Goal: Transaction & Acquisition: Purchase product/service

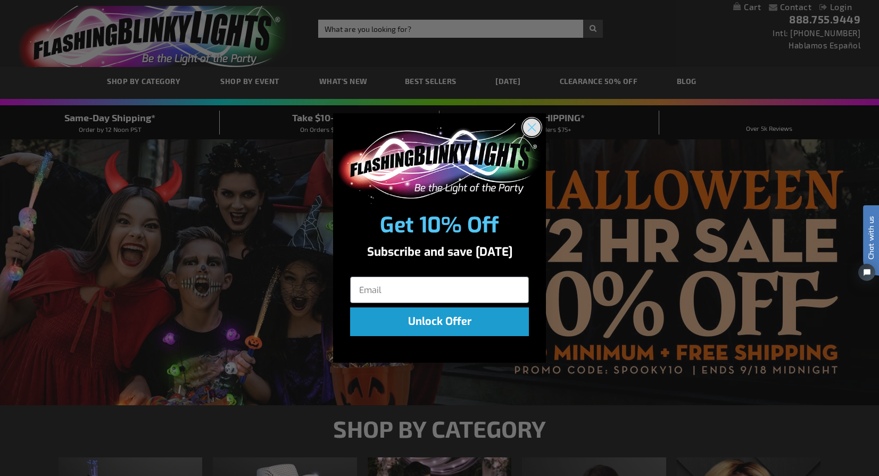
click at [535, 128] on circle "Close dialog" at bounding box center [532, 128] width 18 height 18
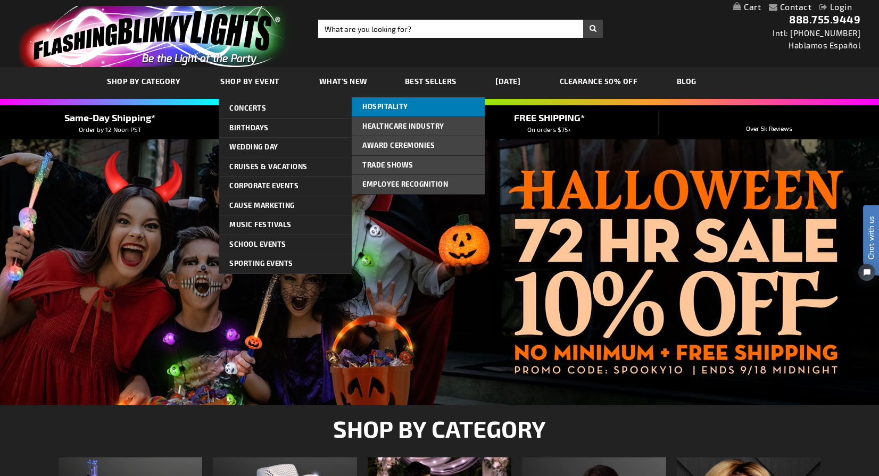
click at [417, 107] on link "Hospitality" at bounding box center [418, 106] width 133 height 19
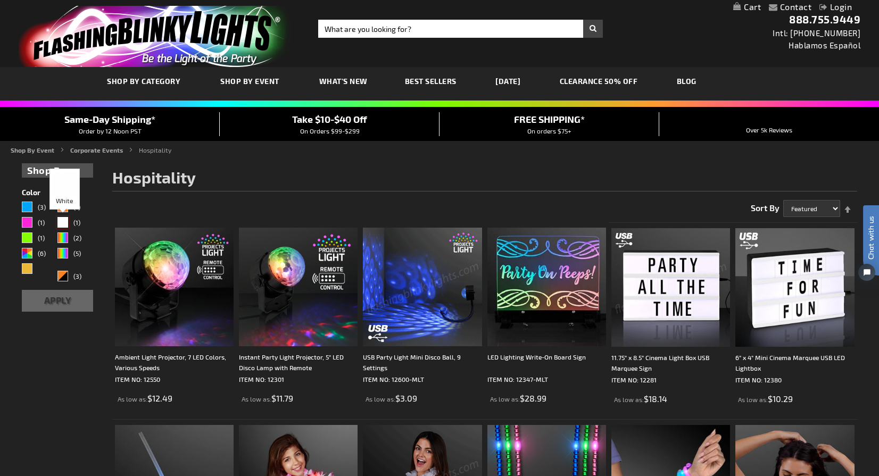
click at [65, 222] on div "White" at bounding box center [62, 222] width 11 height 11
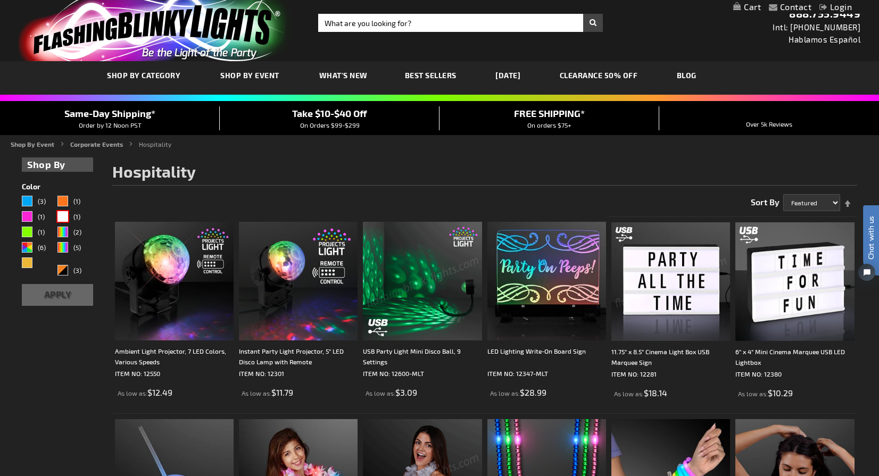
scroll to position [7, 0]
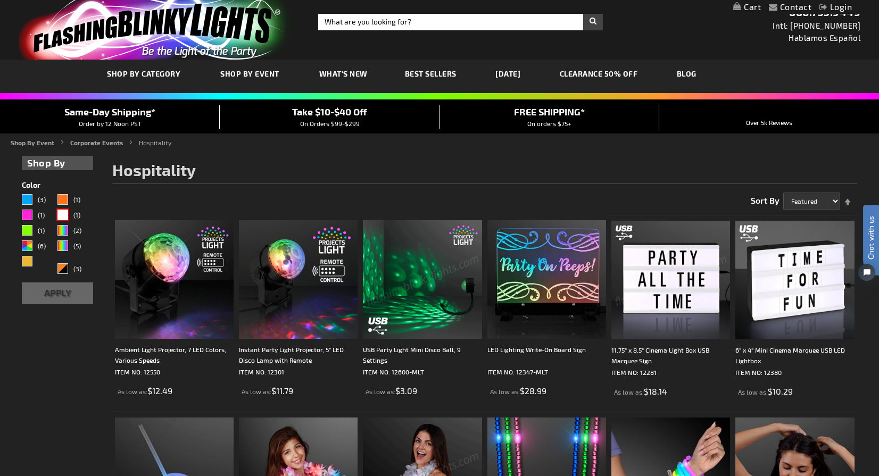
click at [195, 45] on img "store logo" at bounding box center [156, 28] width 274 height 61
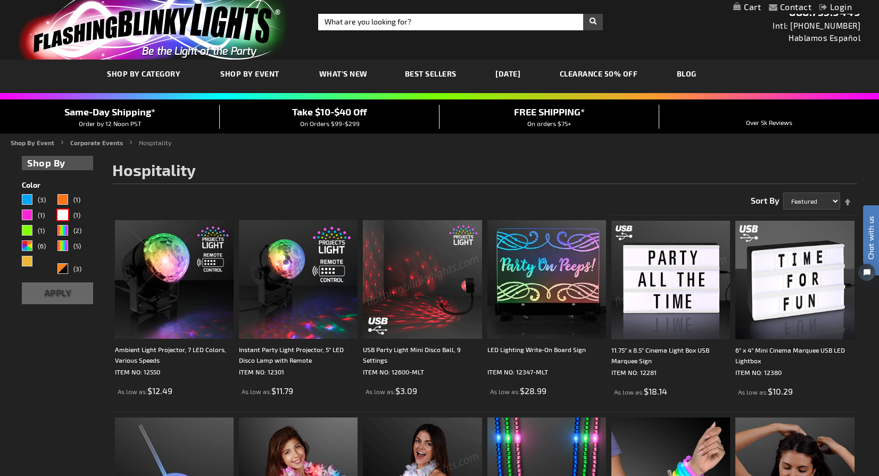
scroll to position [0, 0]
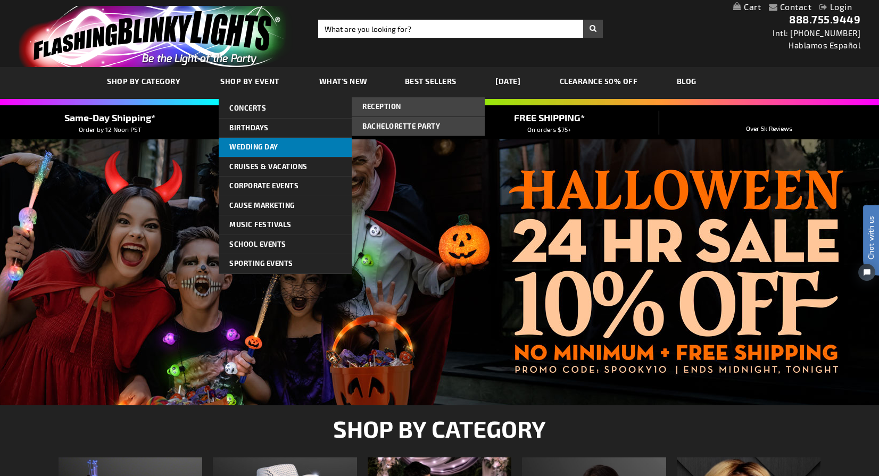
click at [244, 140] on link "Wedding Day" at bounding box center [285, 147] width 133 height 19
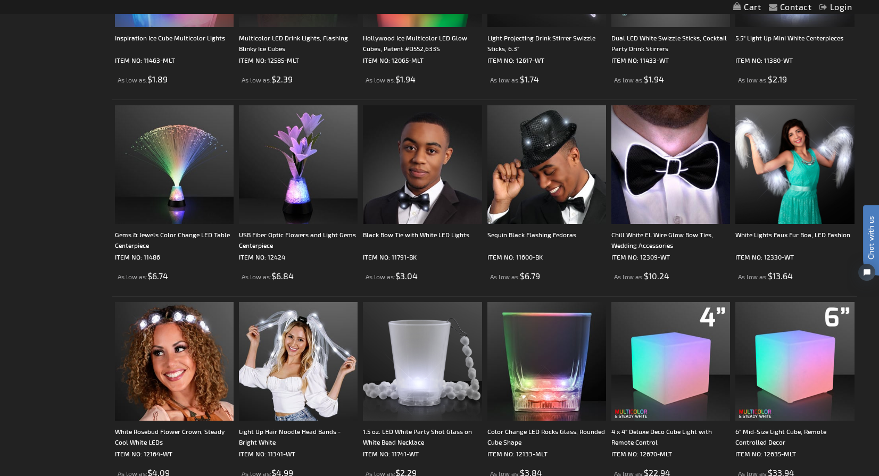
scroll to position [1515, 0]
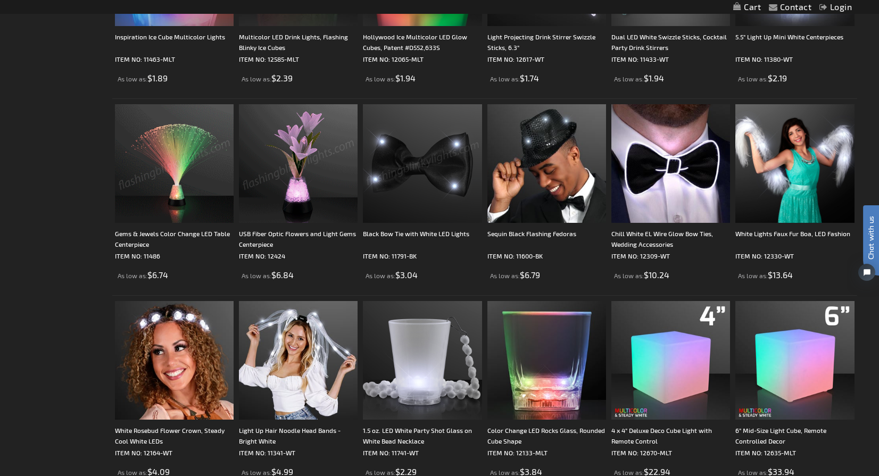
click at [433, 184] on img at bounding box center [422, 163] width 119 height 119
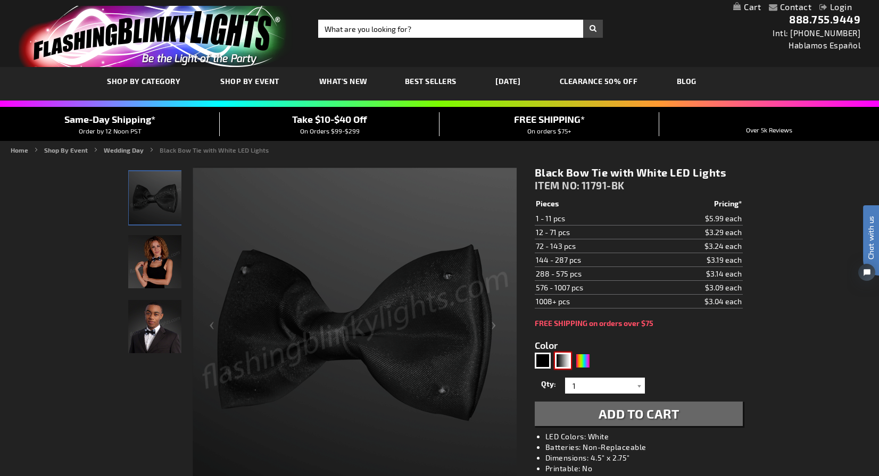
click at [562, 359] on div "Black, White" at bounding box center [563, 361] width 16 height 16
type input "5674"
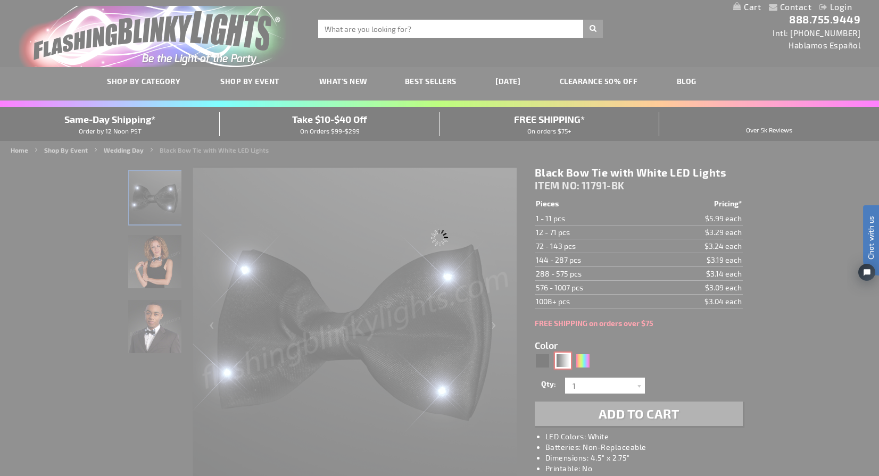
type input "11791-CHK"
type input "Customize - LED Black &amp; White Checkered &#039;80s Bow Tie - ITEM NO: 11791-…"
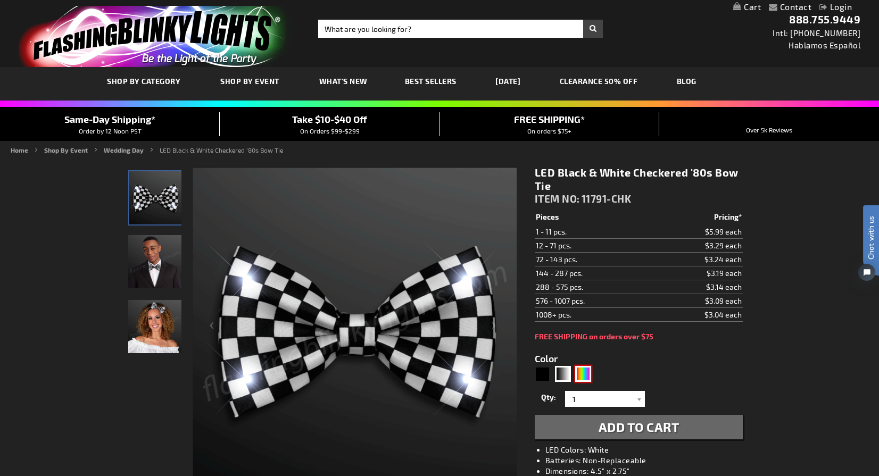
click at [588, 373] on div "Multicolor" at bounding box center [583, 374] width 16 height 16
type input "5659"
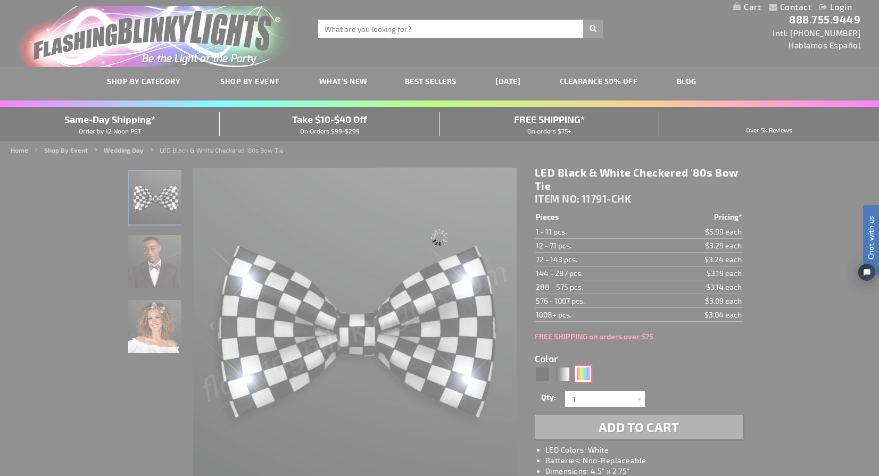
type input "11791-RNBW"
type input "Customize - CLEARANCE: Rainbow Stripes Light Up Bow Tie - All Sales Final! - IT…"
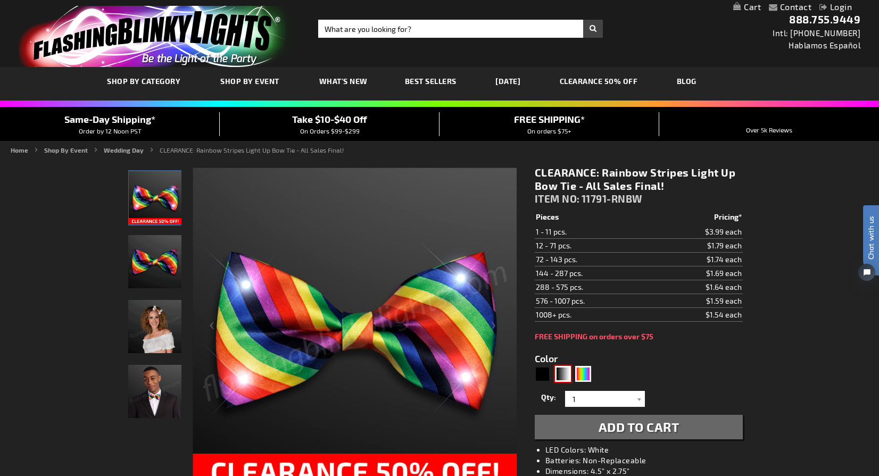
click at [557, 371] on div "Black, White" at bounding box center [563, 374] width 16 height 16
type input "5674"
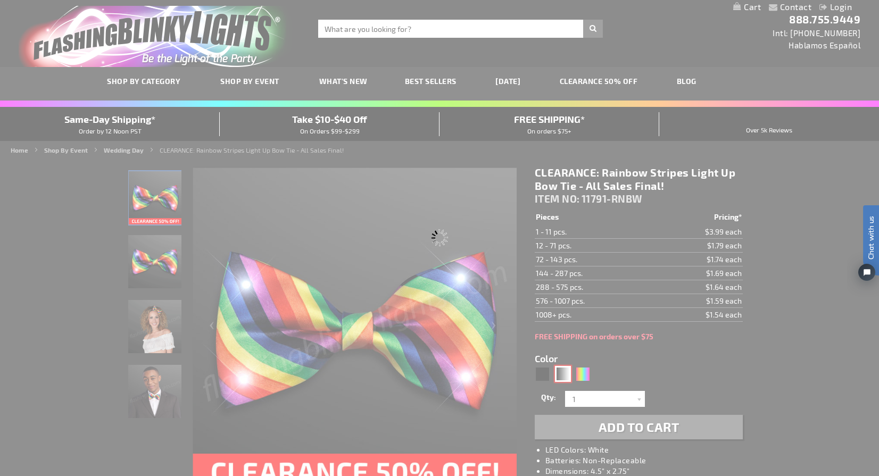
type input "11791-CHK"
type input "Customize - LED Black &amp; White Checkered &#039;80s Bow Tie - ITEM NO: 11791-…"
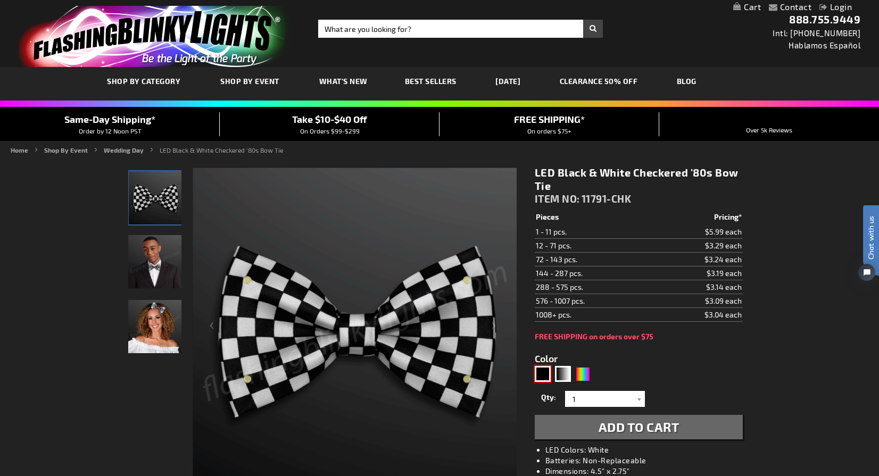
click at [544, 370] on div "Black" at bounding box center [542, 374] width 16 height 16
type input "5631"
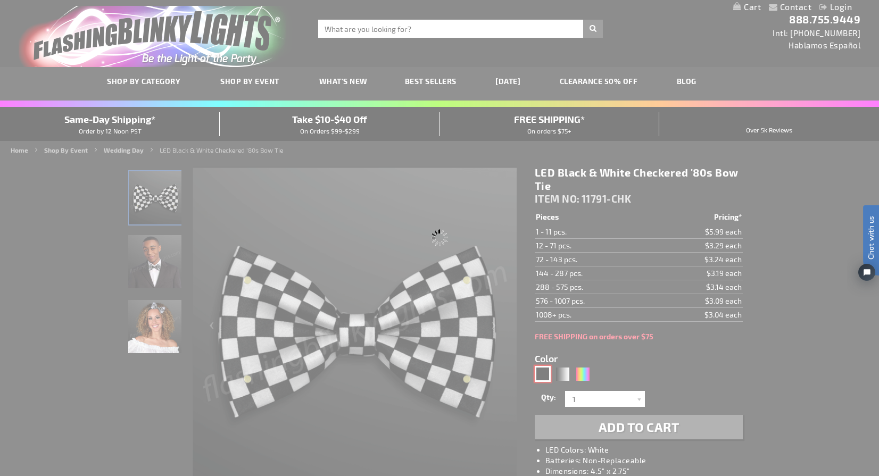
type input "11791-BK"
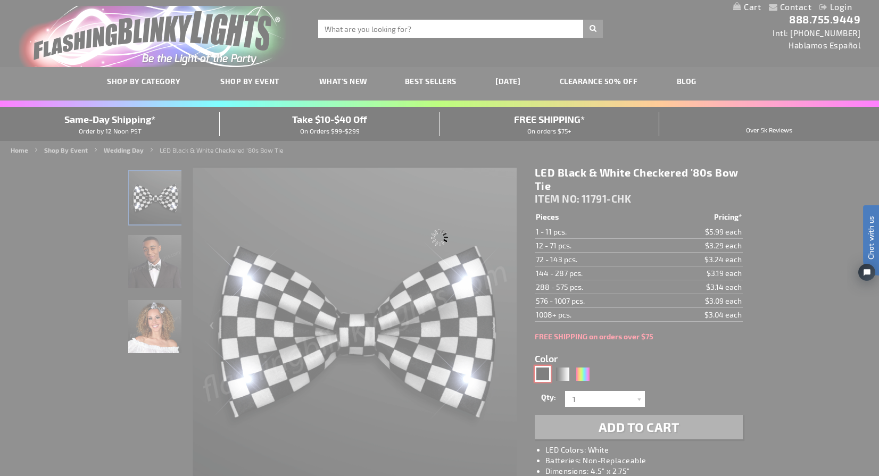
type input "Customize - Black Bow Tie with White LED Lights - ITEM NO: 11791-BK"
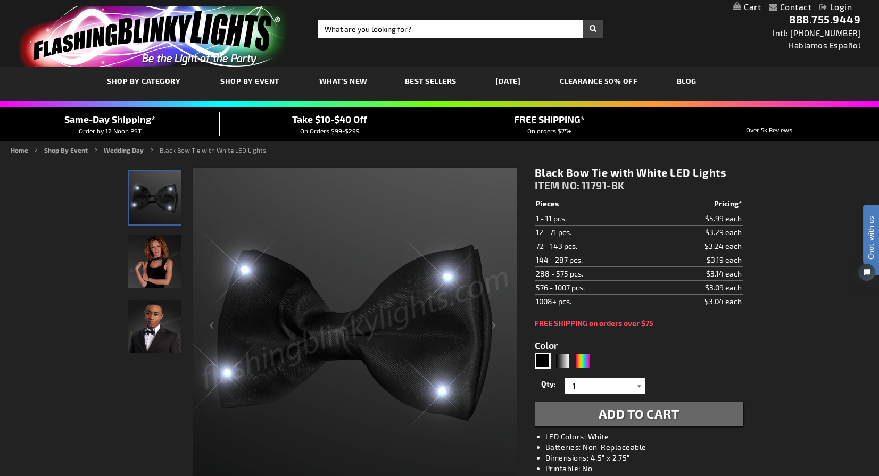
click at [640, 386] on div at bounding box center [639, 386] width 11 height 16
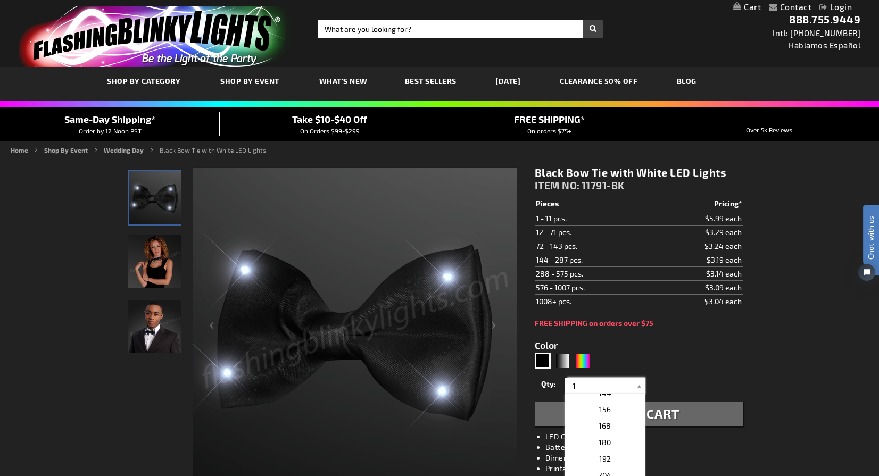
scroll to position [342, 0]
click at [607, 438] on span "156" at bounding box center [605, 438] width 12 height 9
type input "156"
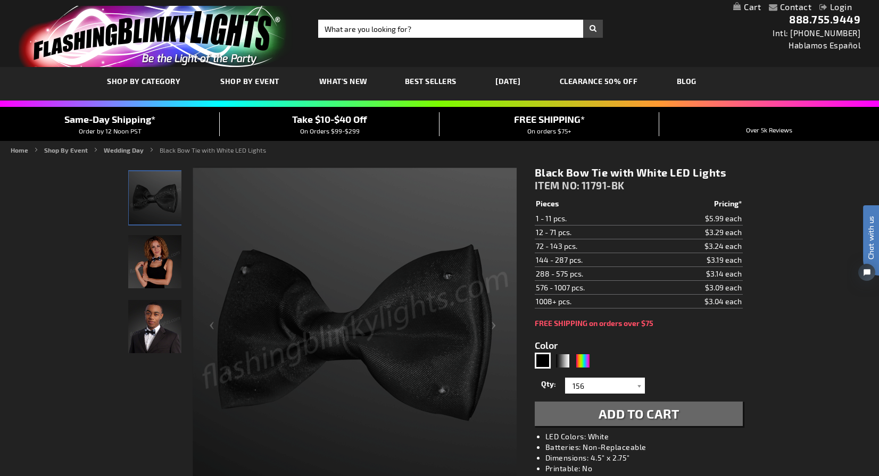
click at [626, 419] on span "Add to Cart" at bounding box center [638, 413] width 81 height 15
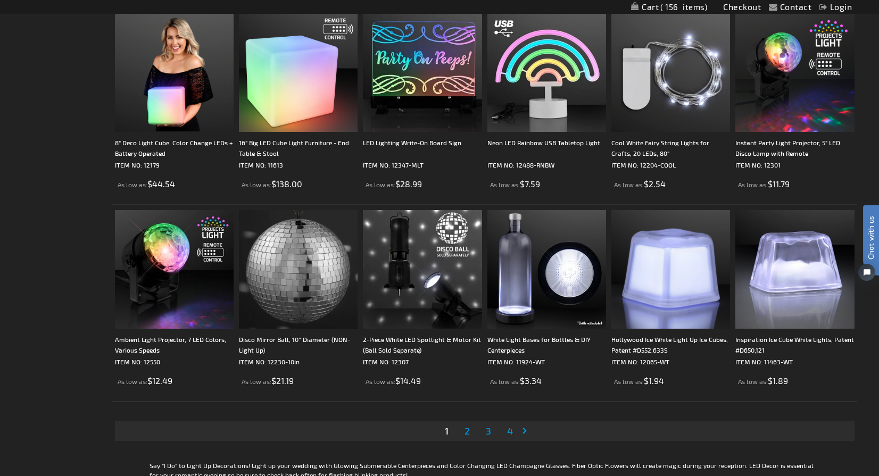
scroll to position [2008, 0]
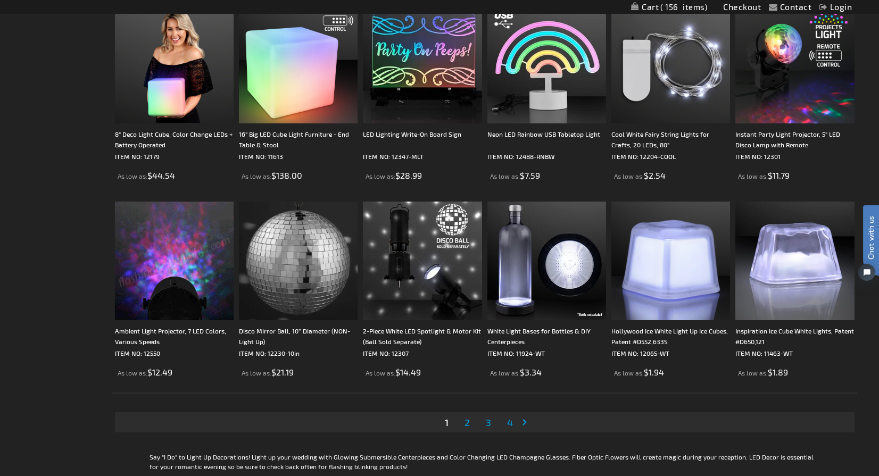
click at [467, 422] on span "2" at bounding box center [466, 422] width 5 height 12
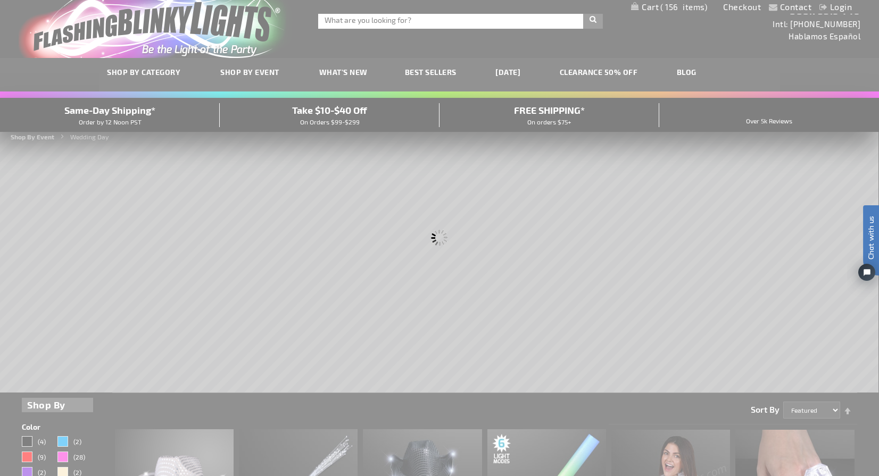
scroll to position [0, 0]
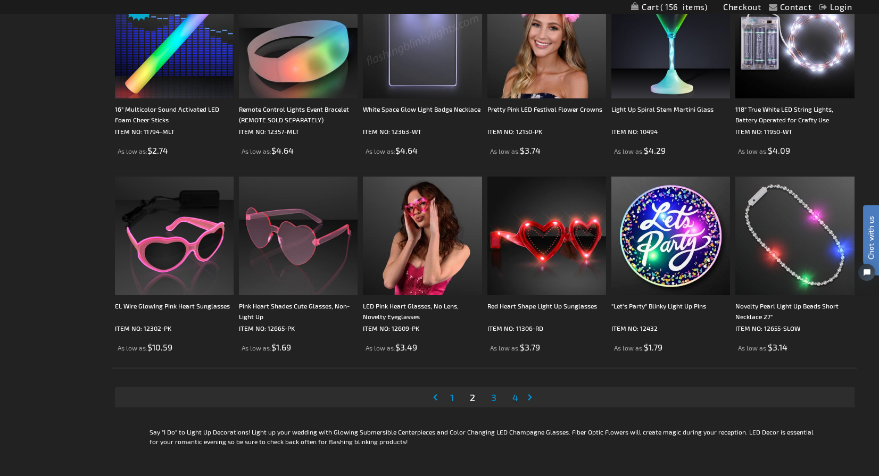
scroll to position [2035, 0]
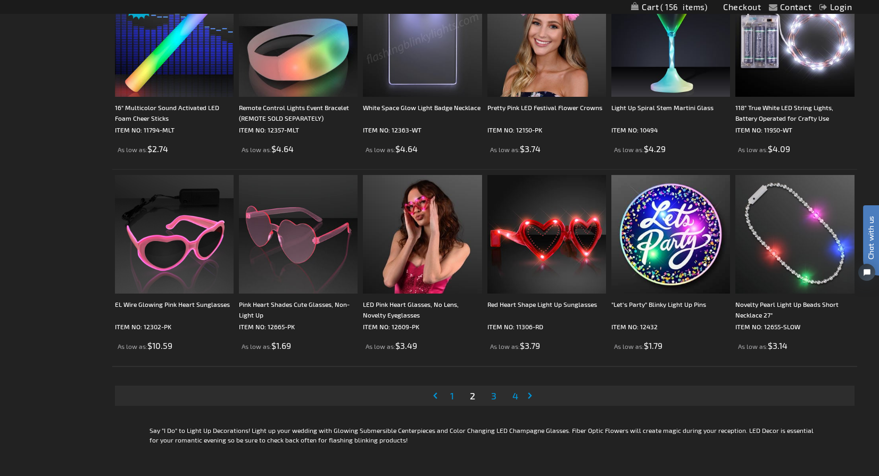
click at [496, 396] on span "3" at bounding box center [493, 396] width 5 height 12
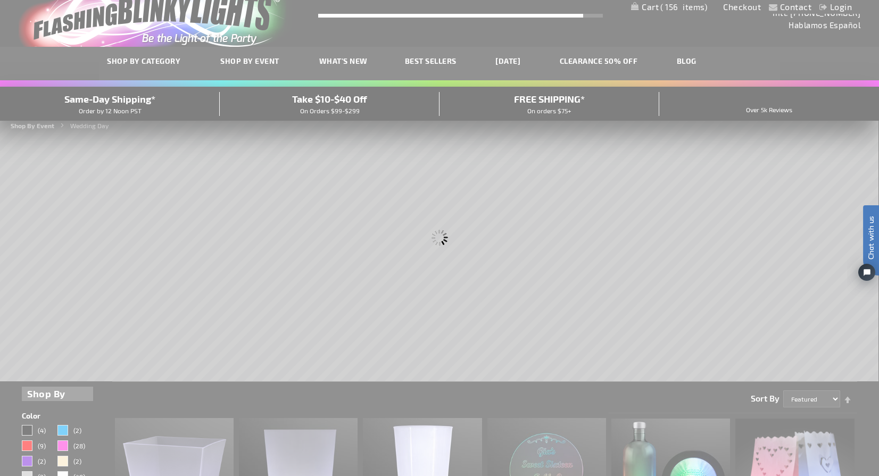
scroll to position [0, 0]
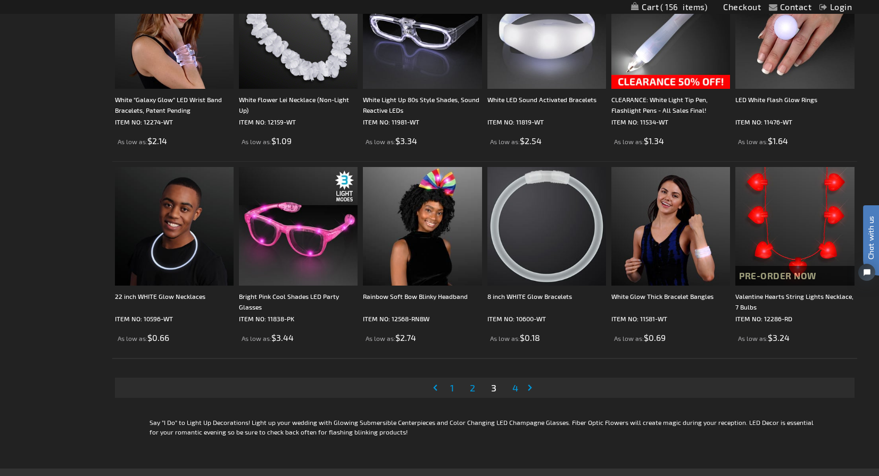
scroll to position [2036, 0]
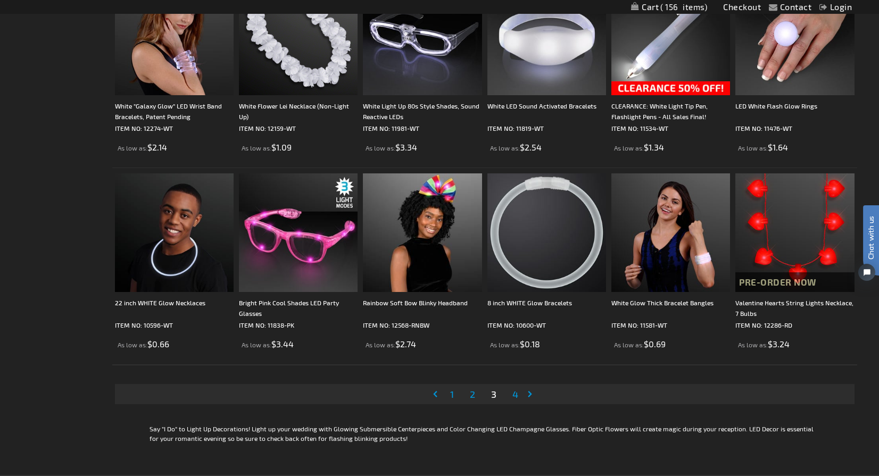
click at [515, 395] on span "4" at bounding box center [515, 394] width 6 height 12
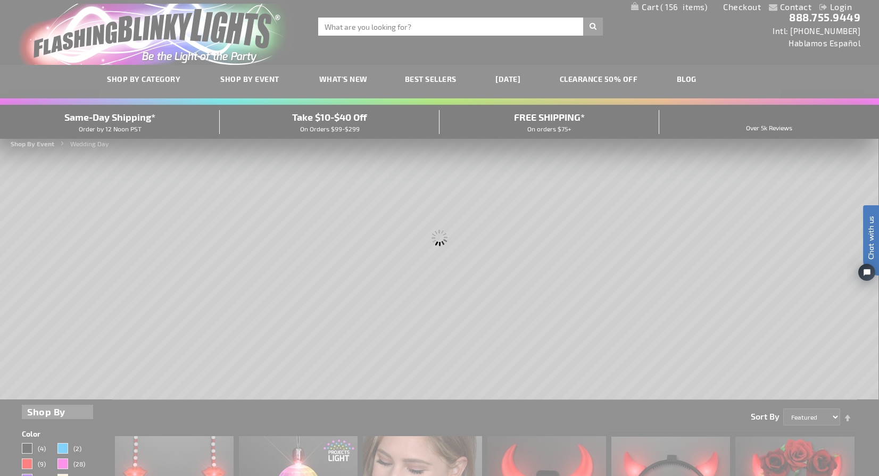
scroll to position [0, 0]
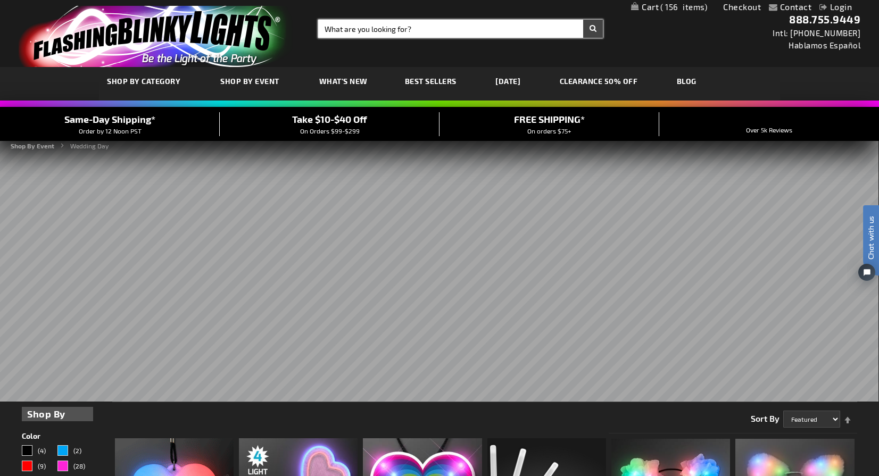
click at [376, 29] on input "Search" at bounding box center [460, 29] width 285 height 18
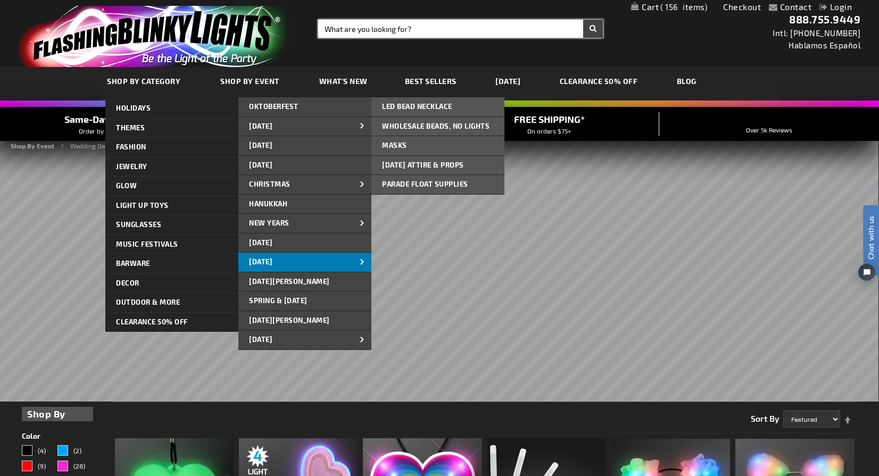
click at [272, 263] on span "[DATE]" at bounding box center [260, 261] width 23 height 9
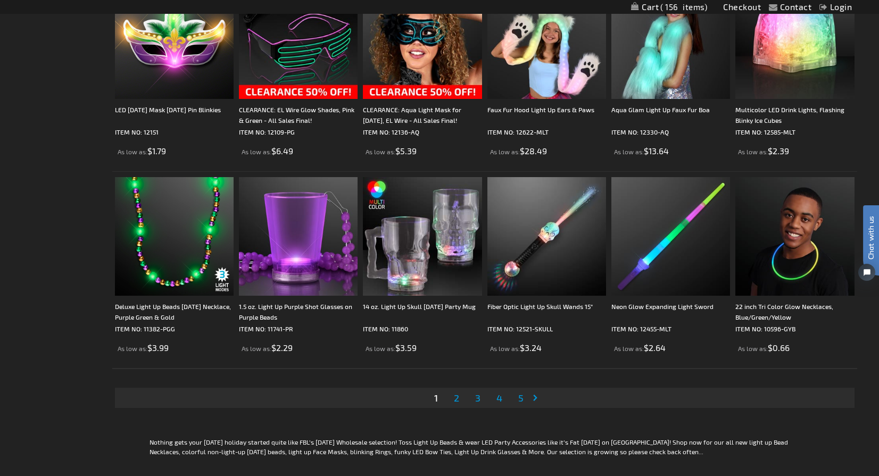
scroll to position [1939, 0]
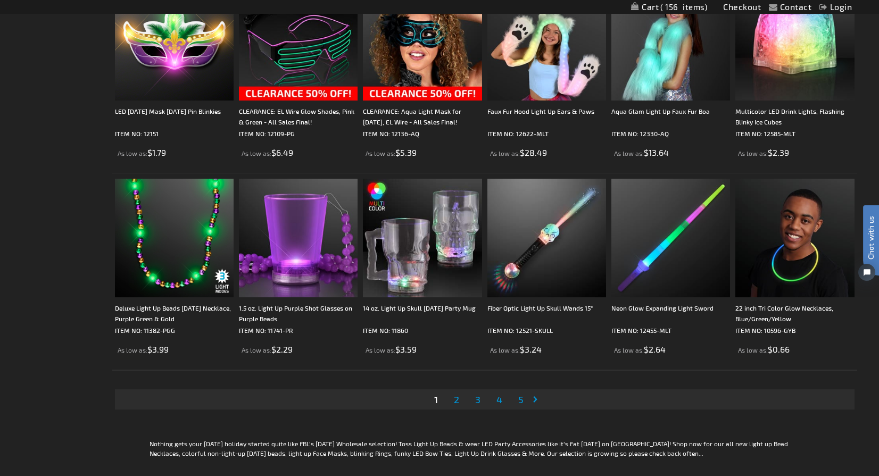
click at [458, 400] on span "2" at bounding box center [456, 400] width 5 height 12
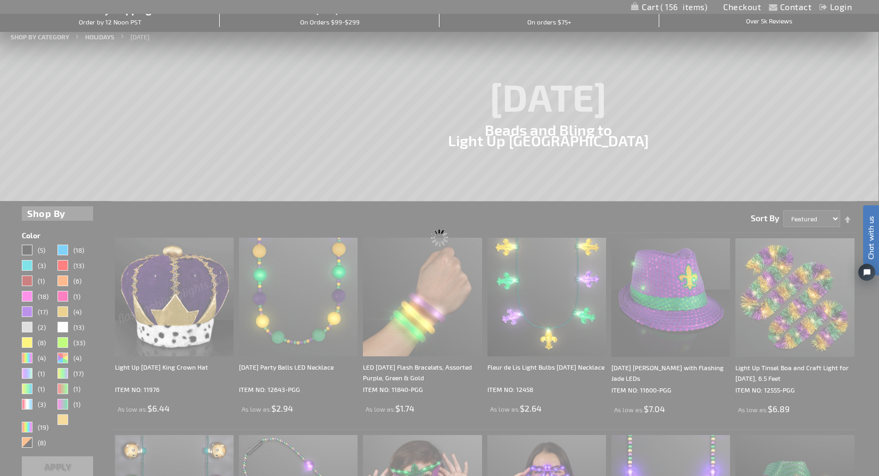
scroll to position [0, 0]
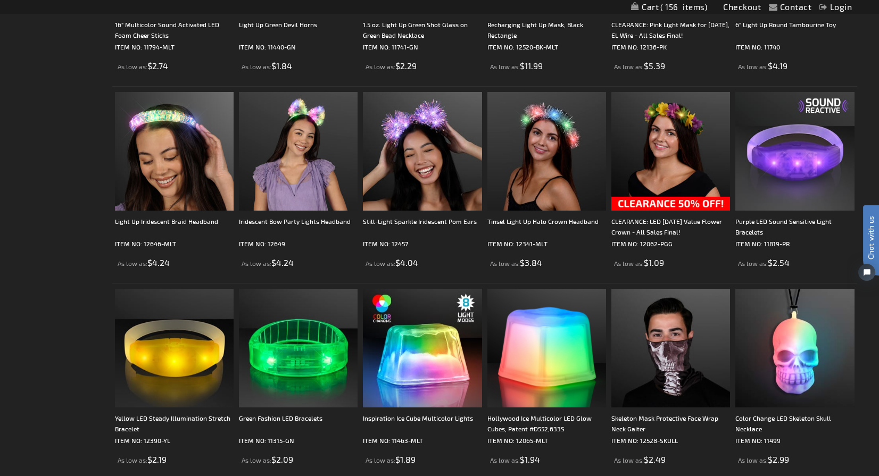
scroll to position [651, 0]
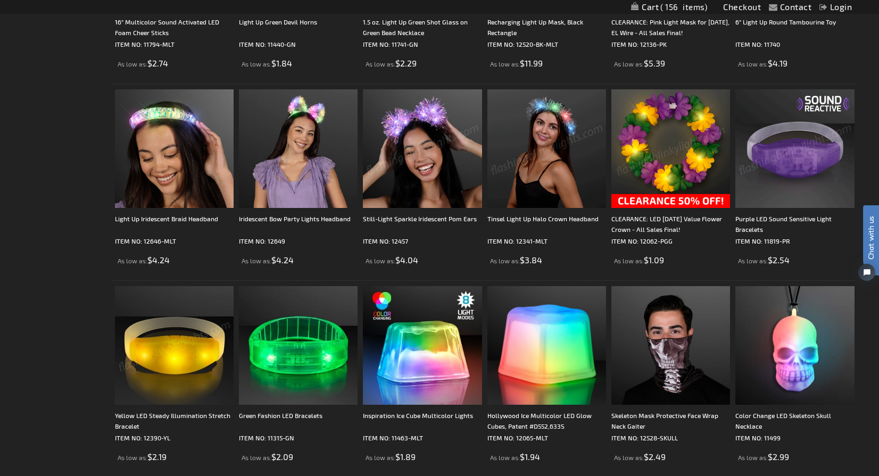
click at [808, 162] on img at bounding box center [794, 148] width 119 height 119
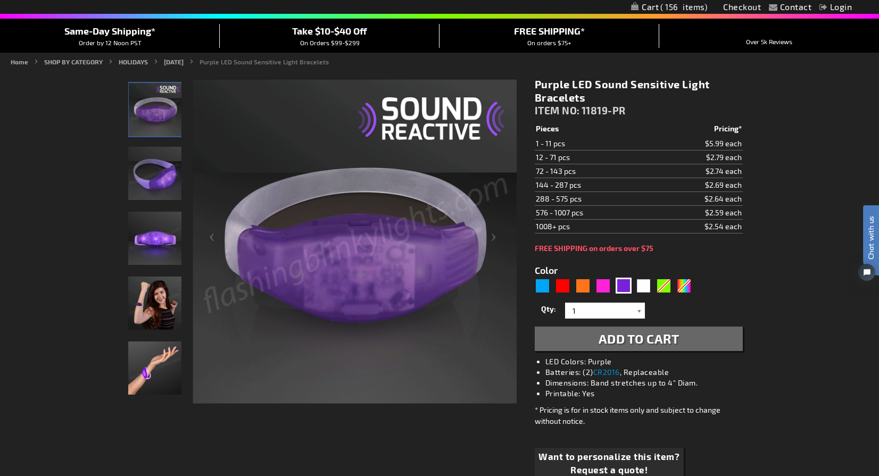
click at [639, 312] on div at bounding box center [639, 311] width 11 height 16
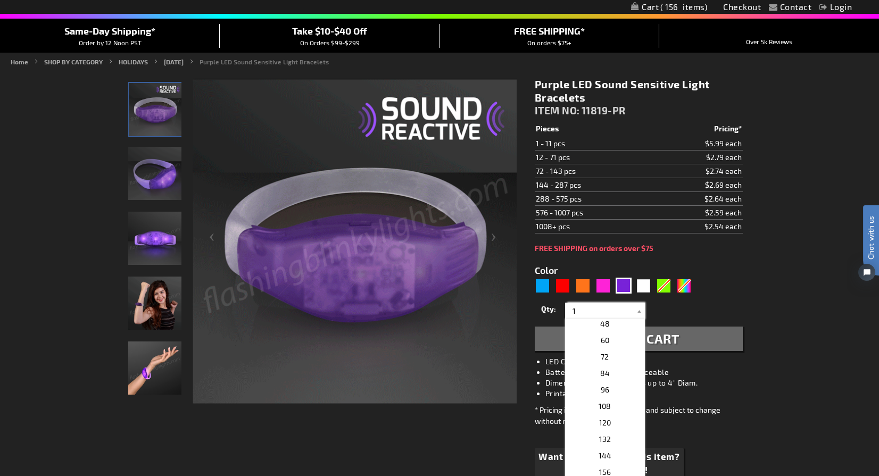
scroll to position [240, 0]
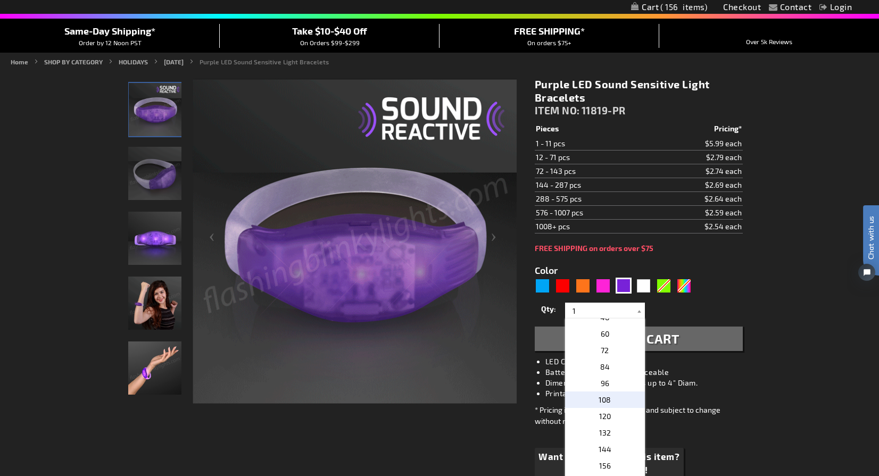
click at [611, 396] on p "108" at bounding box center [605, 399] width 80 height 16
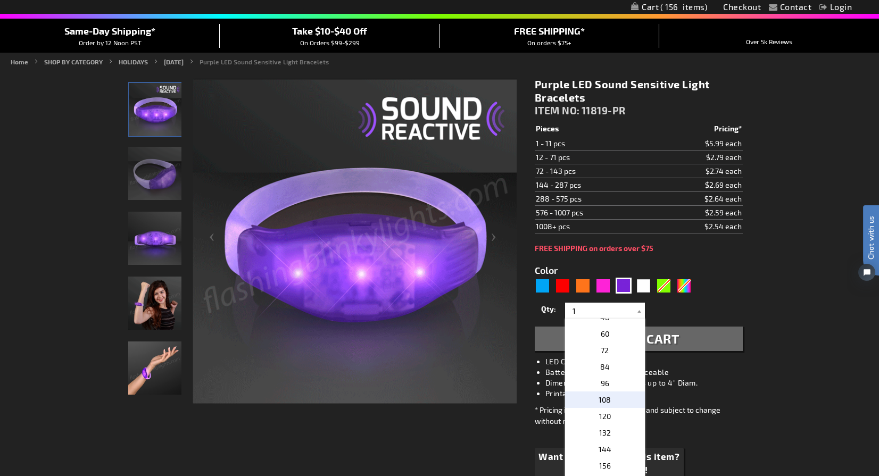
type input "108"
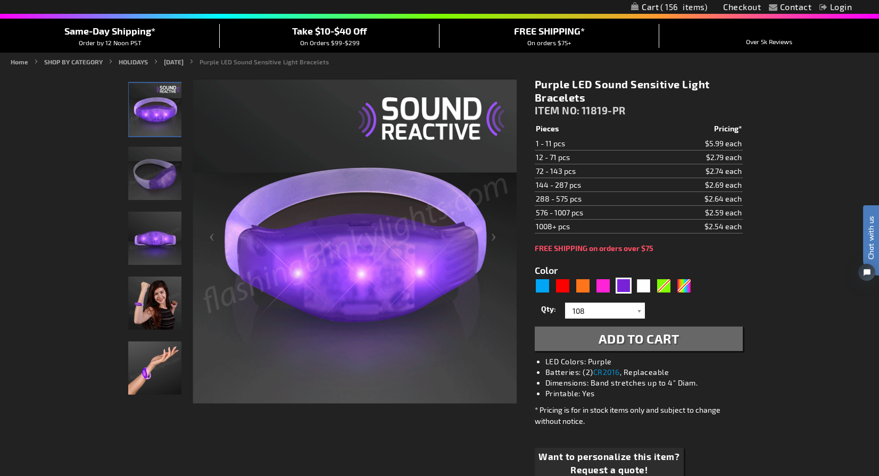
click at [638, 345] on span "Add to Cart" at bounding box center [638, 338] width 81 height 15
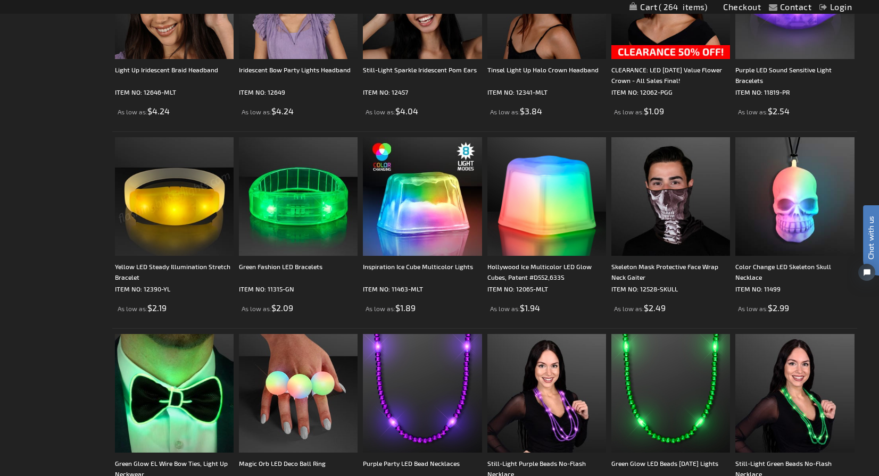
click at [146, 177] on img at bounding box center [174, 196] width 119 height 119
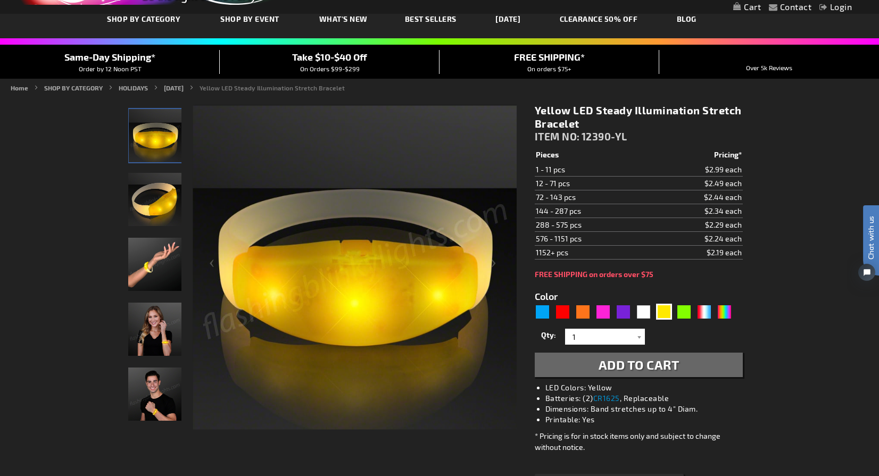
scroll to position [63, 0]
click at [639, 338] on div at bounding box center [639, 336] width 11 height 16
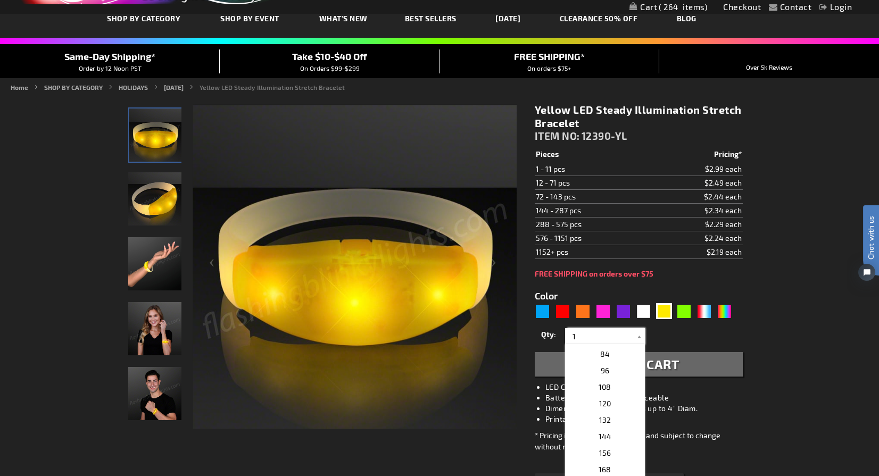
scroll to position [288, 0]
click at [614, 375] on p "108" at bounding box center [605, 377] width 80 height 16
type input "108"
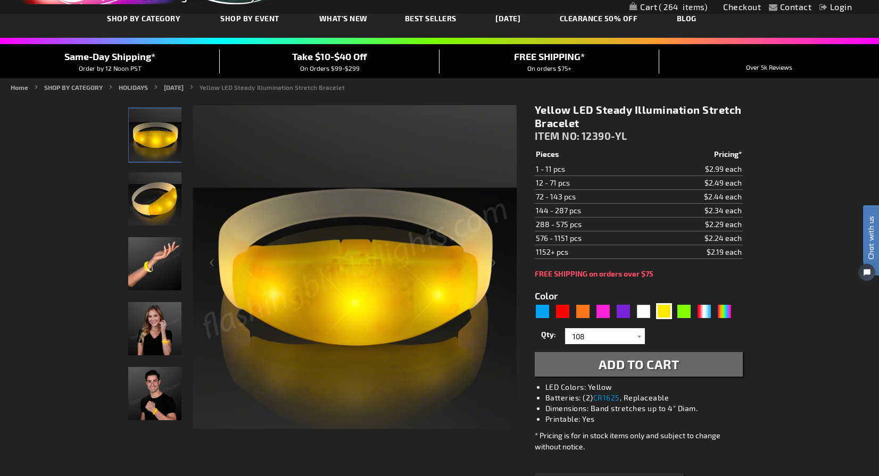
click at [628, 361] on span "Add to Cart" at bounding box center [638, 363] width 81 height 15
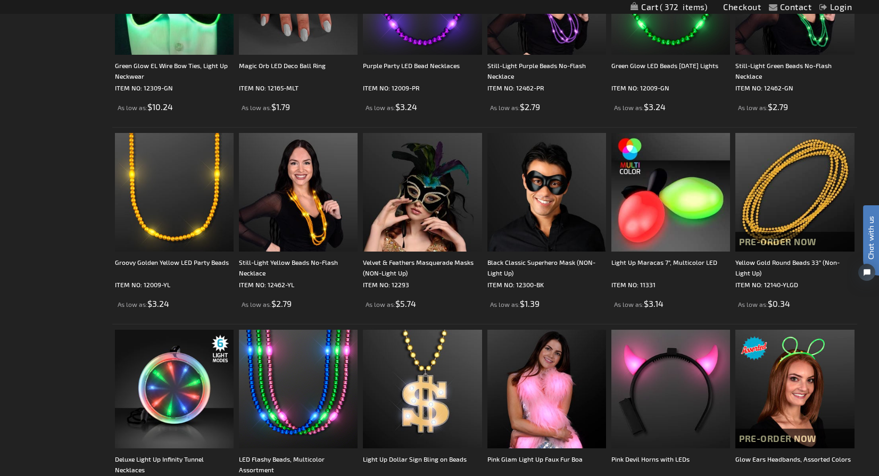
scroll to position [1201, 0]
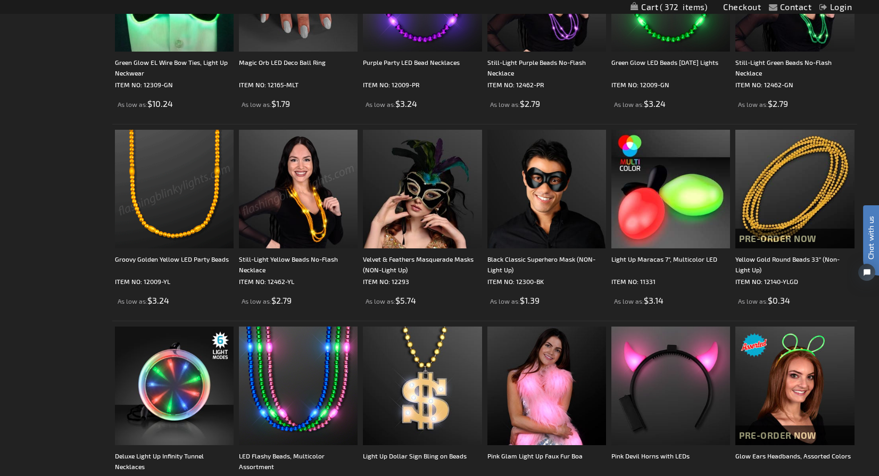
click at [289, 164] on img at bounding box center [298, 189] width 119 height 119
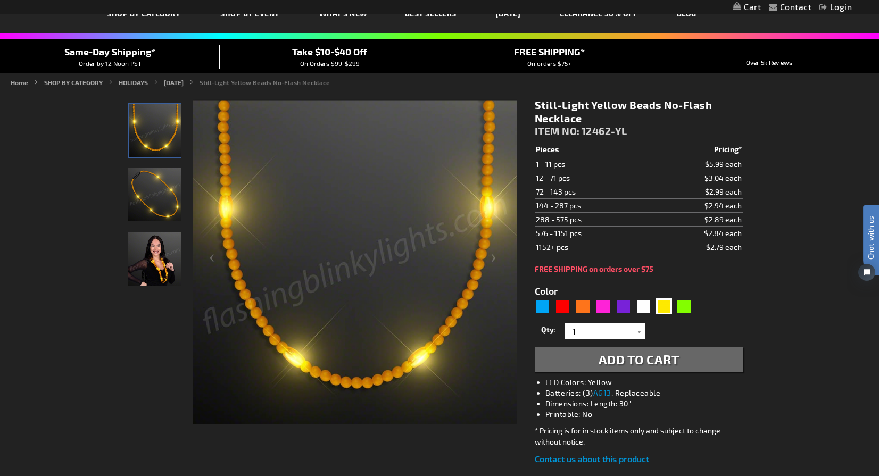
scroll to position [87, 0]
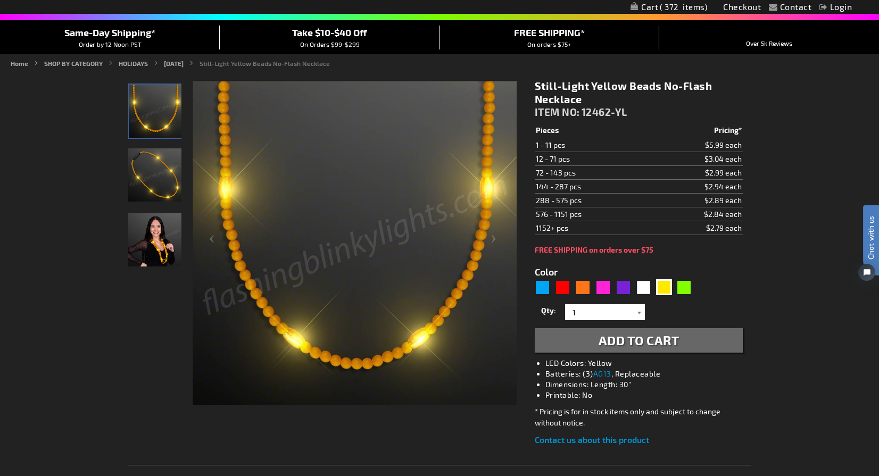
click at [641, 311] on div at bounding box center [639, 312] width 11 height 16
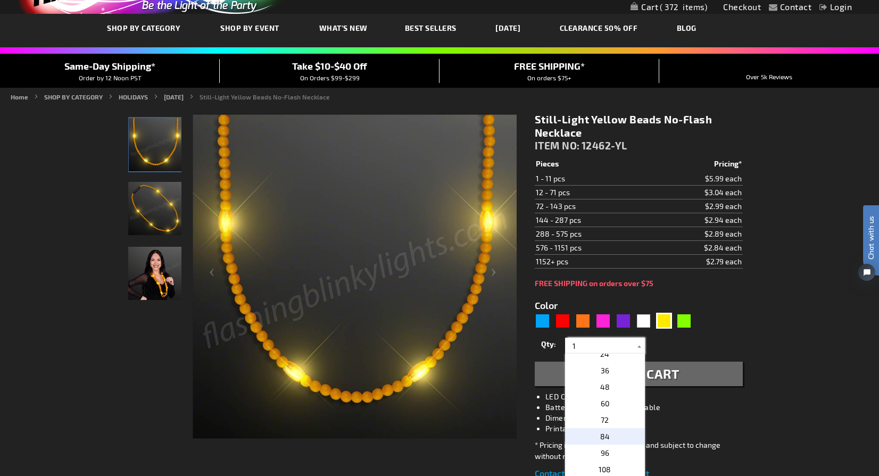
scroll to position [52, 0]
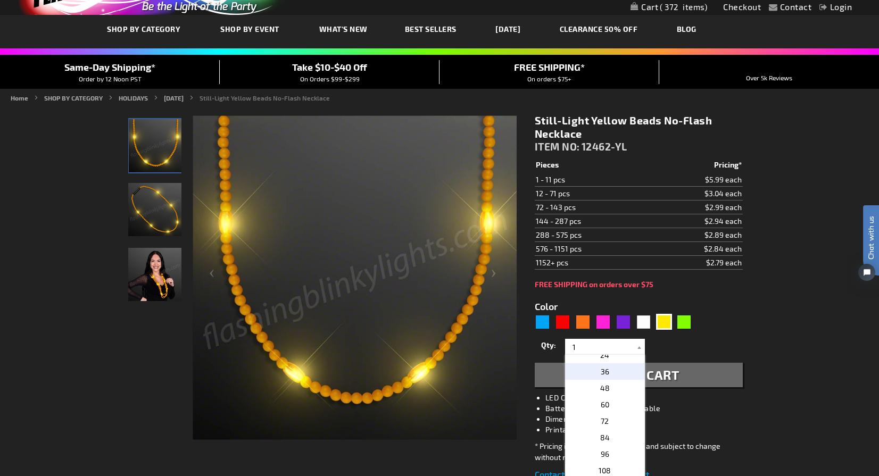
click at [607, 372] on span "36" at bounding box center [604, 371] width 9 height 9
type input "36"
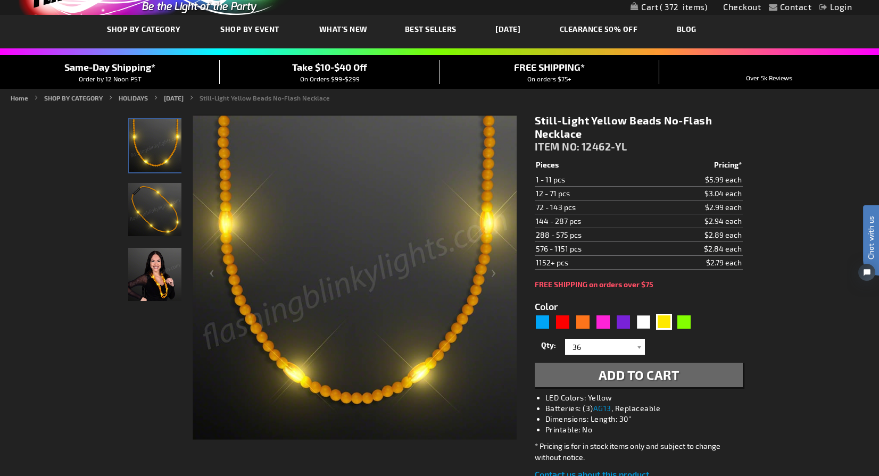
click at [629, 371] on span "Add to Cart" at bounding box center [638, 374] width 81 height 15
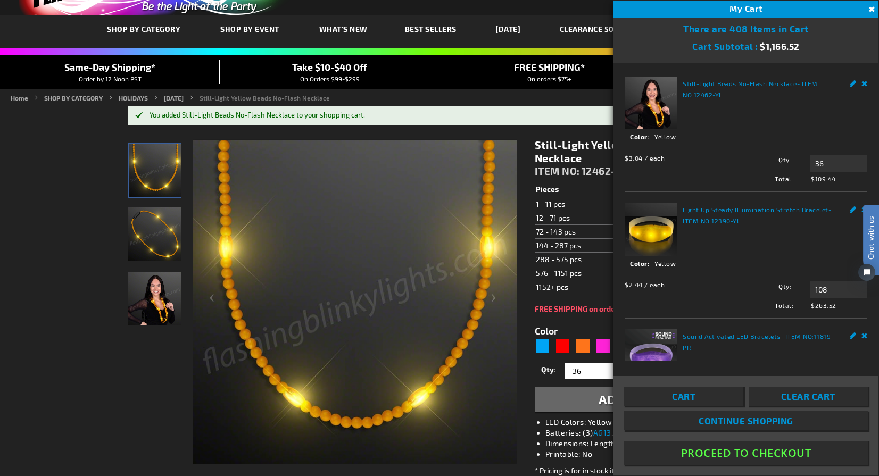
click at [597, 325] on div "Color 5647" at bounding box center [615, 339] width 162 height 31
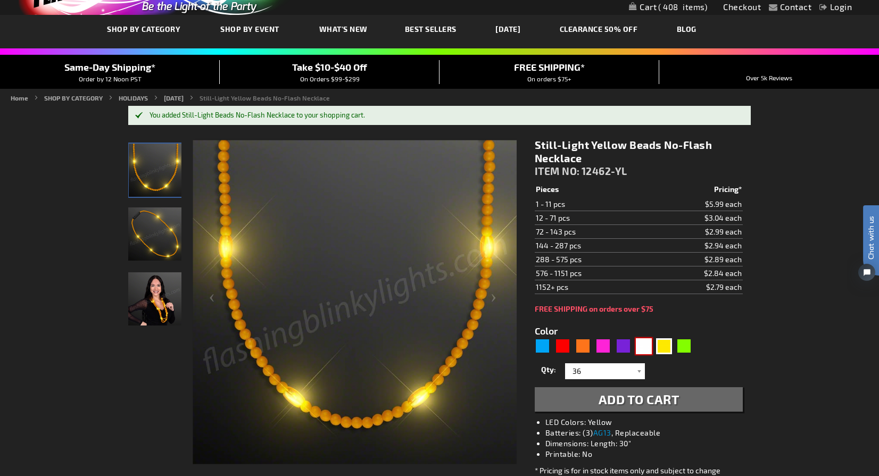
click at [646, 344] on div "White" at bounding box center [643, 346] width 16 height 16
type input "5646"
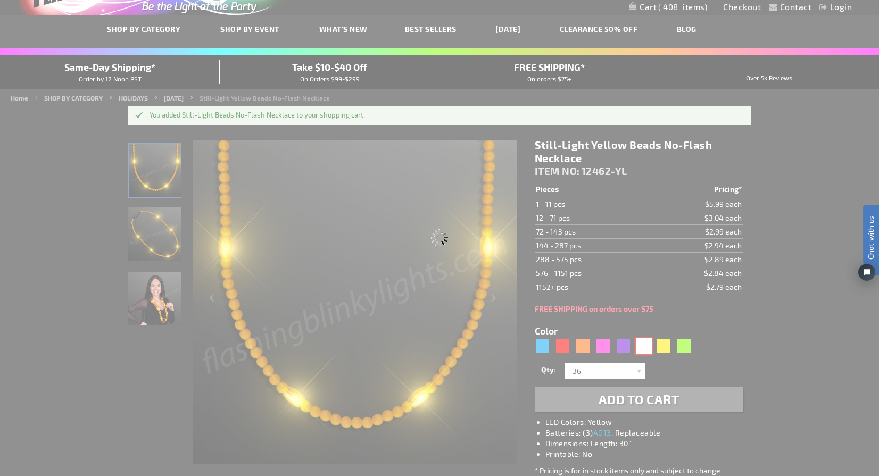
type input "12462-WT"
type input "Customize - Still-Light White Beads No-Flash Necklace - ITEM NO: 12462-WT"
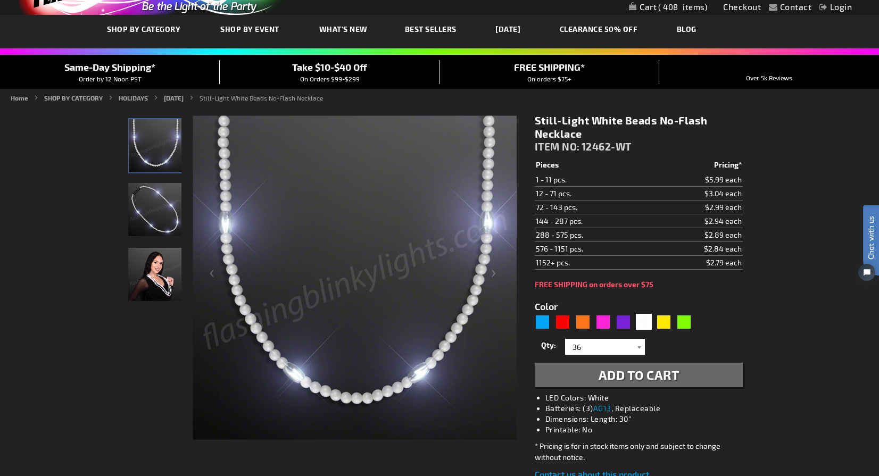
click at [640, 347] on div at bounding box center [639, 347] width 11 height 16
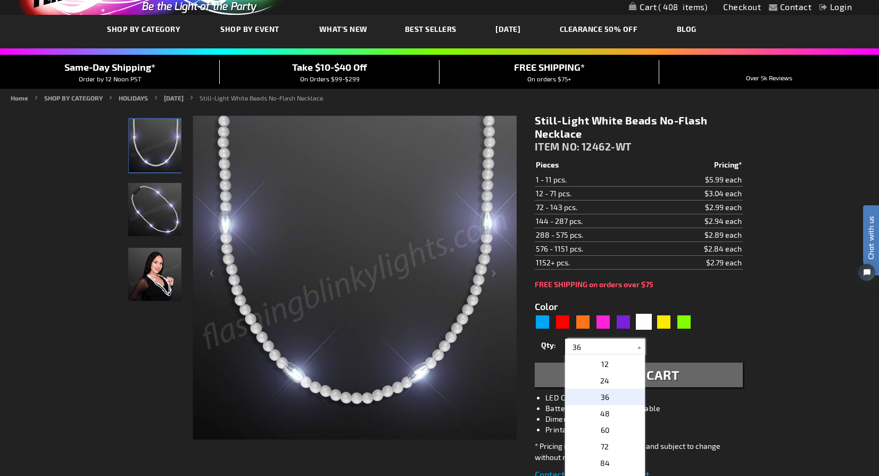
scroll to position [181, 0]
click at [610, 397] on p "36" at bounding box center [605, 396] width 80 height 16
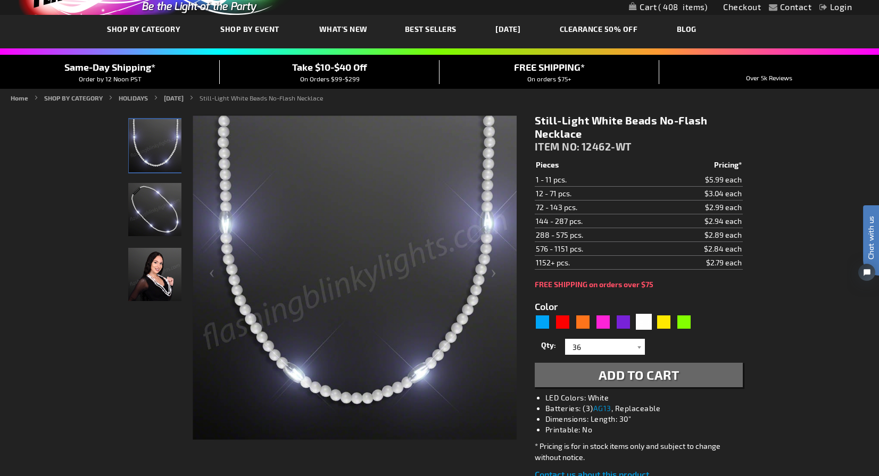
click at [635, 376] on span "Add to Cart" at bounding box center [638, 374] width 81 height 15
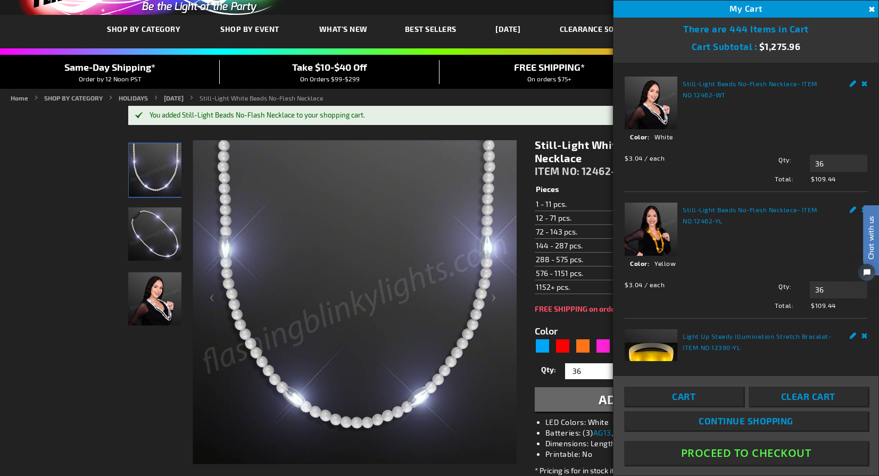
click at [587, 327] on div "Color 5646" at bounding box center [615, 339] width 162 height 31
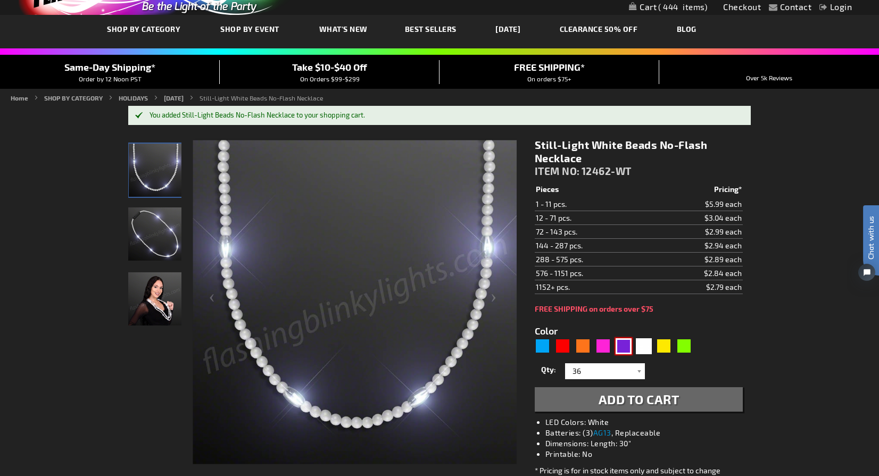
click at [626, 347] on div "Purple" at bounding box center [623, 346] width 16 height 16
type input "5640"
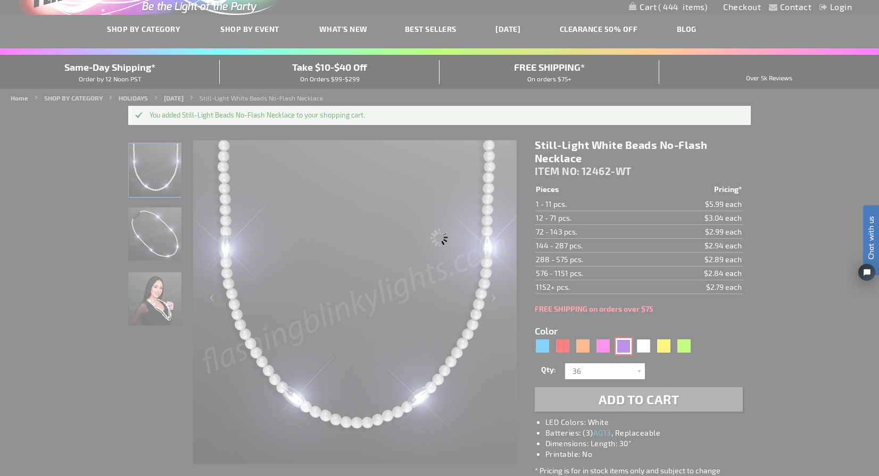
type input "12462-PR"
type input "Customize - Still-Light Purple Beads No-Flash Necklace - ITEM NO: 12462-PR"
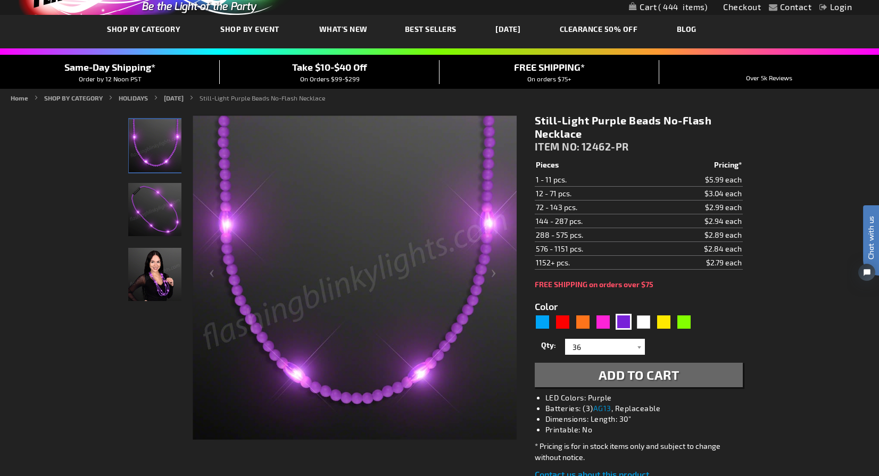
click at [629, 375] on span "Add to Cart" at bounding box center [638, 374] width 81 height 15
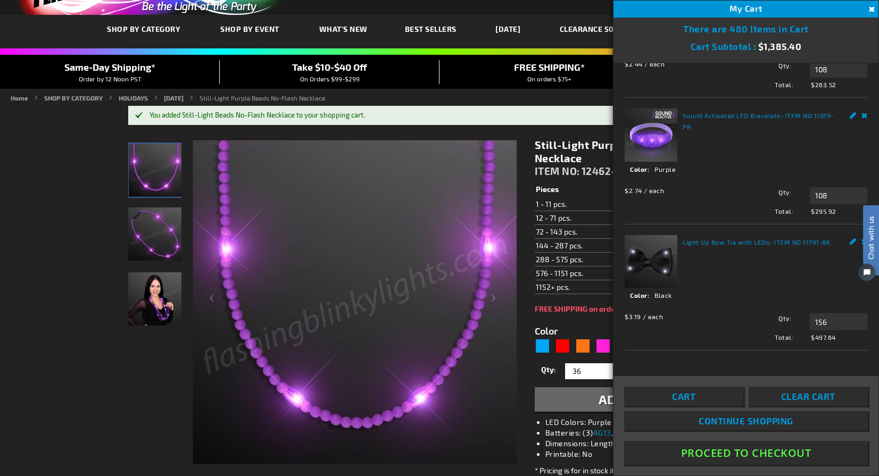
scroll to position [473, 0]
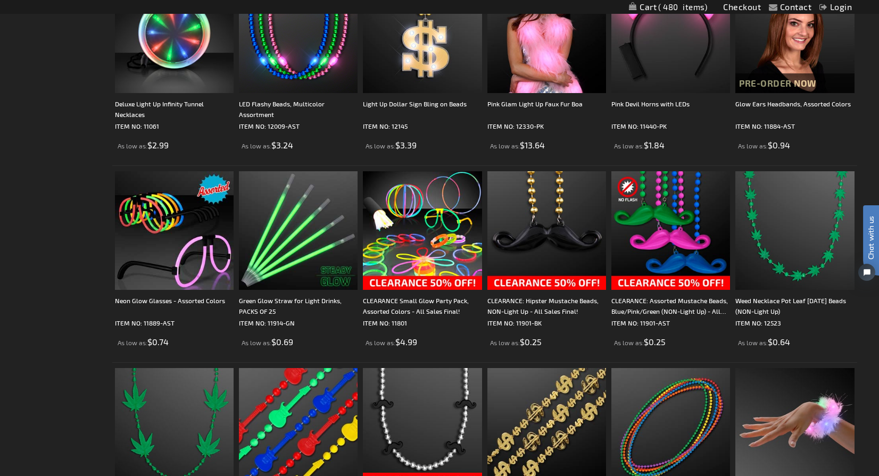
scroll to position [1559, 0]
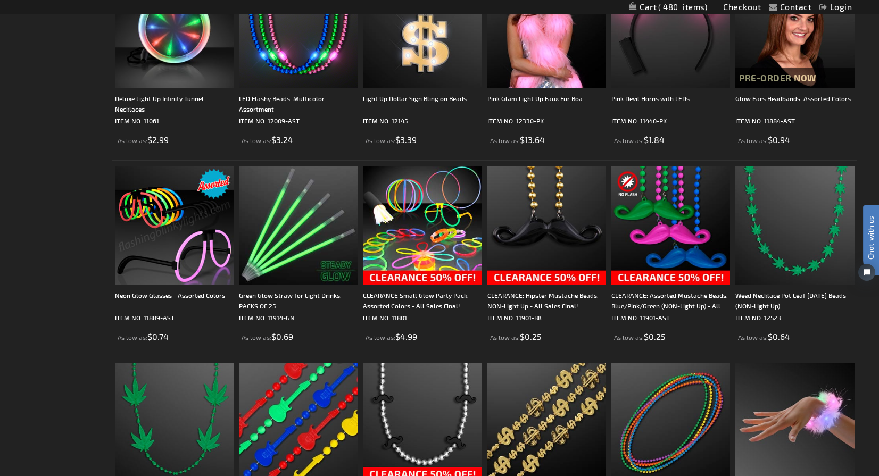
click at [187, 241] on img at bounding box center [174, 225] width 119 height 119
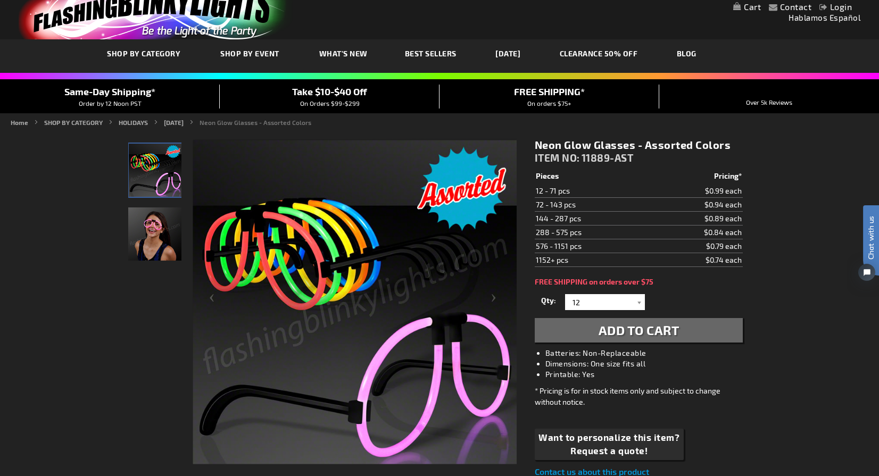
scroll to position [14, 0]
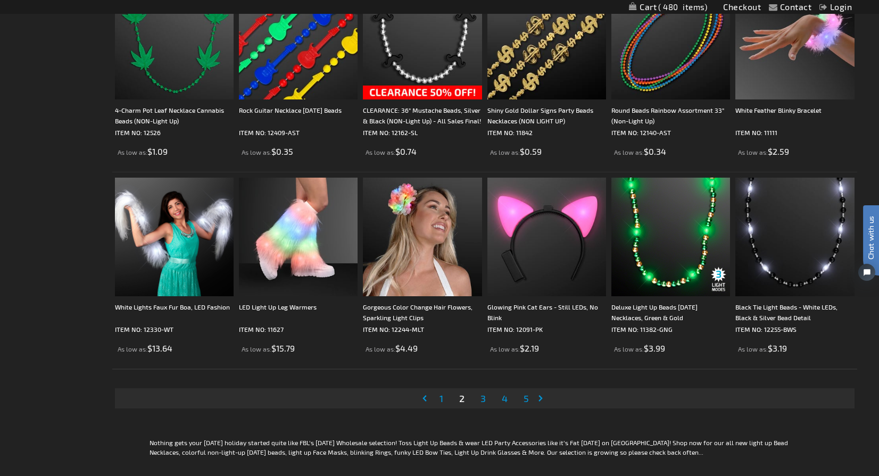
scroll to position [1940, 0]
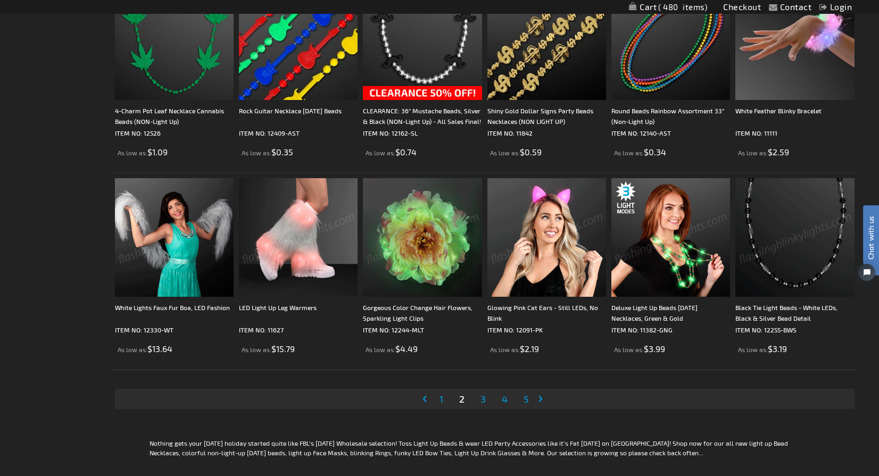
click at [795, 238] on img at bounding box center [794, 237] width 119 height 119
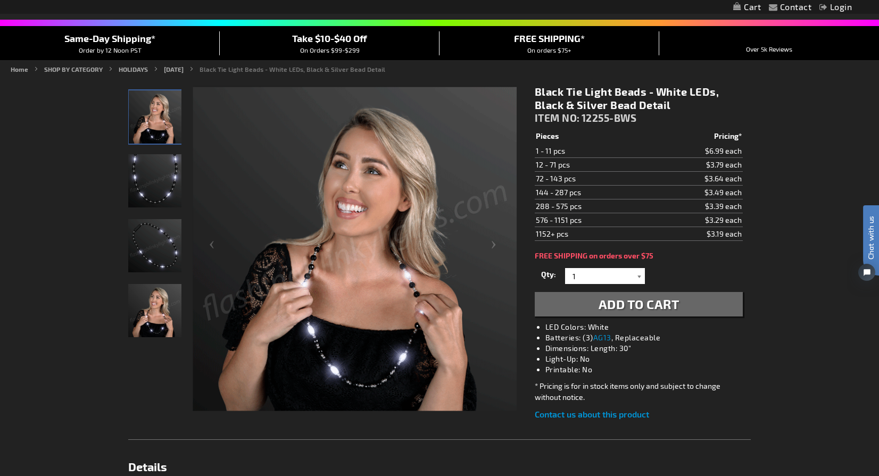
click at [639, 275] on div at bounding box center [639, 276] width 11 height 16
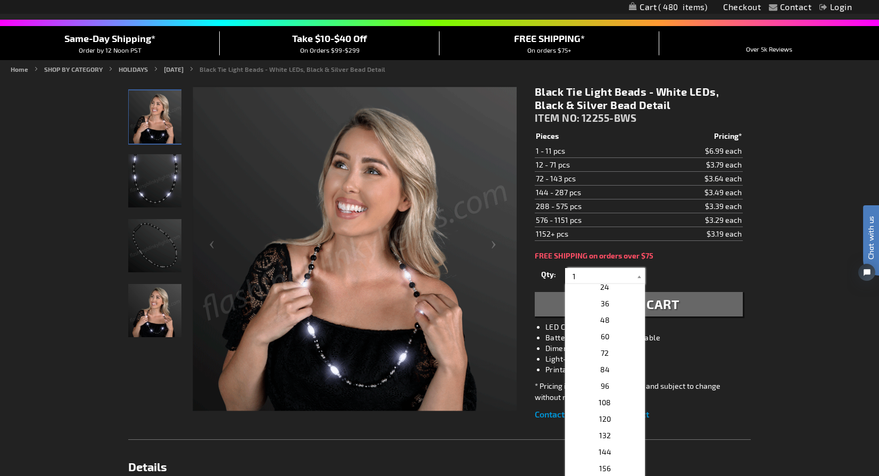
scroll to position [204, 0]
click at [601, 350] on span "72" at bounding box center [604, 351] width 8 height 9
type input "72"
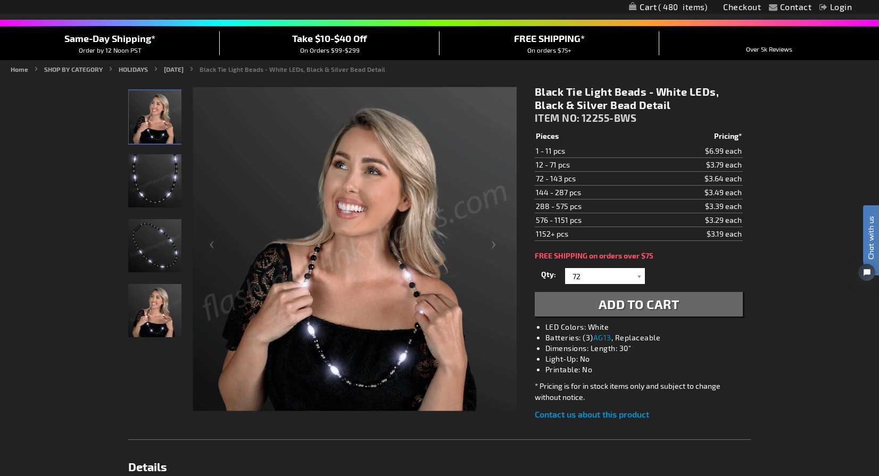
click at [621, 306] on span "Add to Cart" at bounding box center [638, 303] width 81 height 15
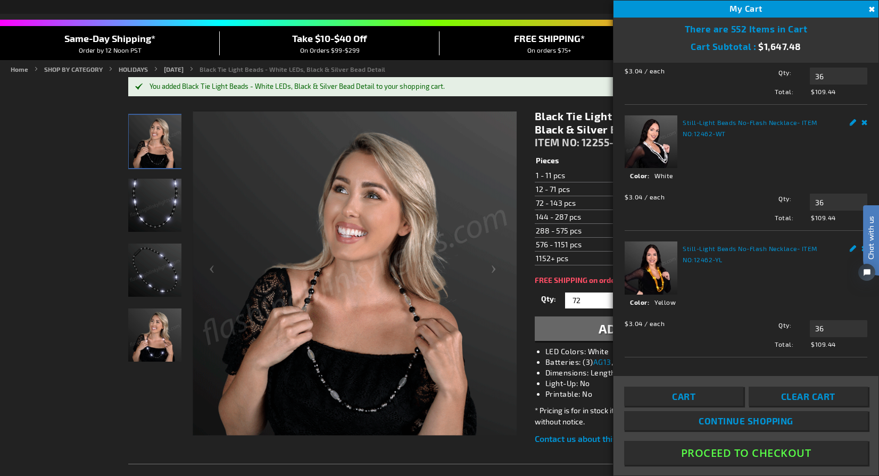
scroll to position [141, 0]
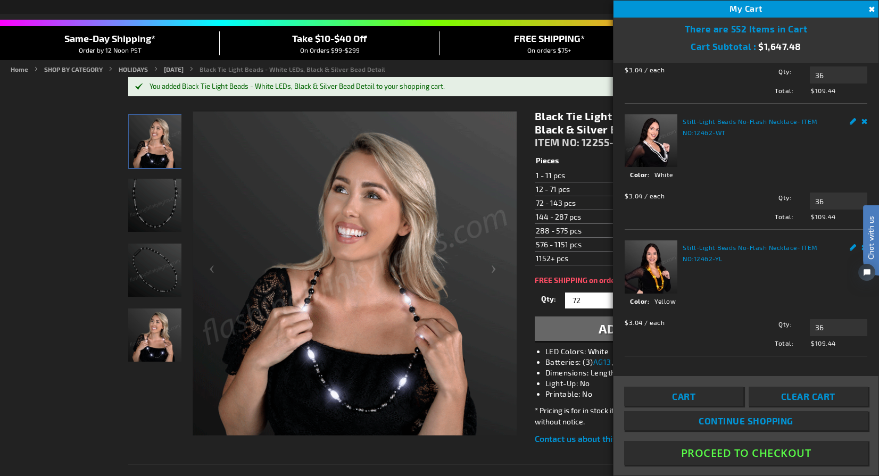
click at [865, 177] on html "Chat with us" at bounding box center [863, 238] width 32 height 186
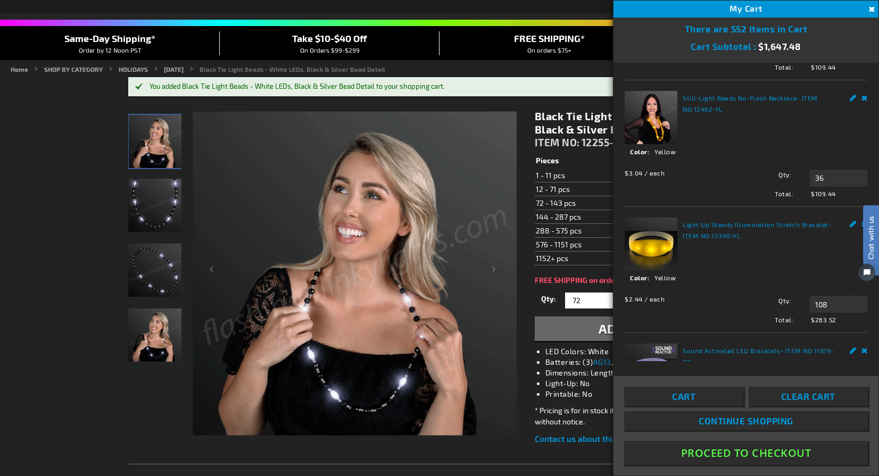
scroll to position [300, 0]
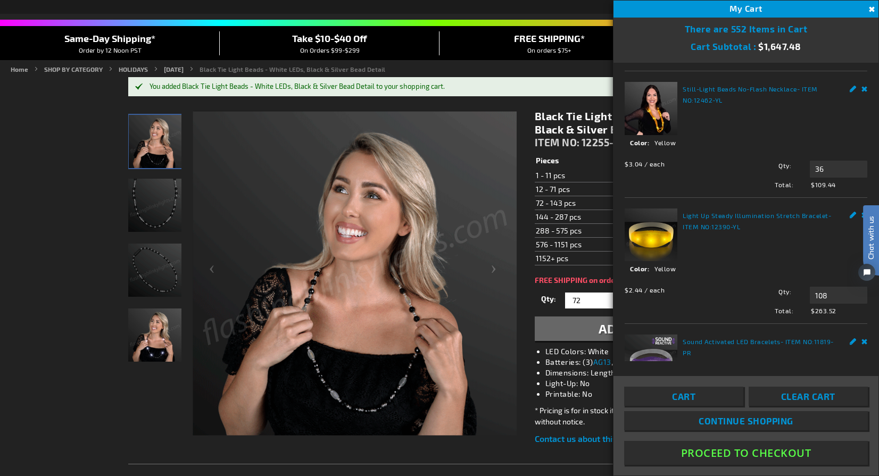
click at [862, 145] on html "Chat with us" at bounding box center [863, 238] width 32 height 186
click at [863, 145] on html "Chat with us" at bounding box center [863, 238] width 32 height 186
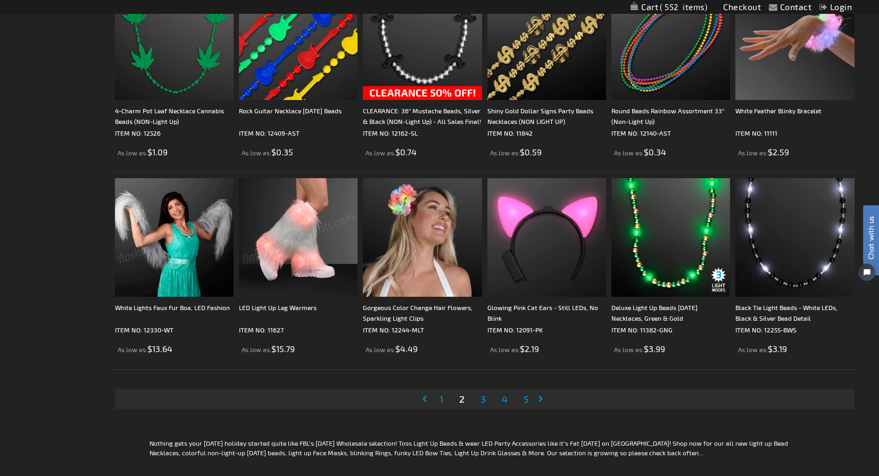
click at [483, 400] on span "3" at bounding box center [482, 399] width 5 height 12
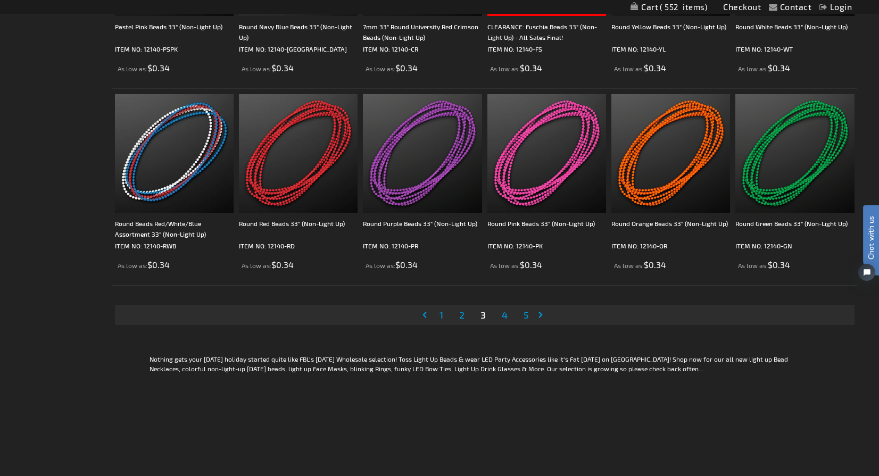
scroll to position [2027, 0]
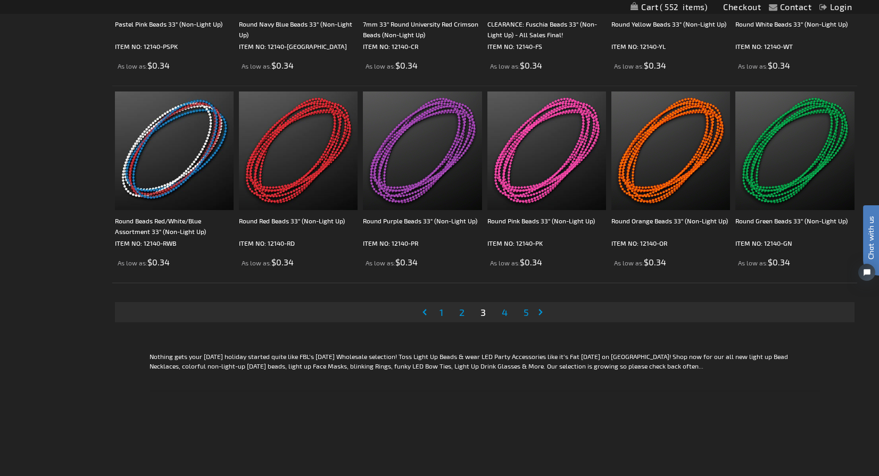
click at [507, 313] on span "4" at bounding box center [504, 312] width 6 height 12
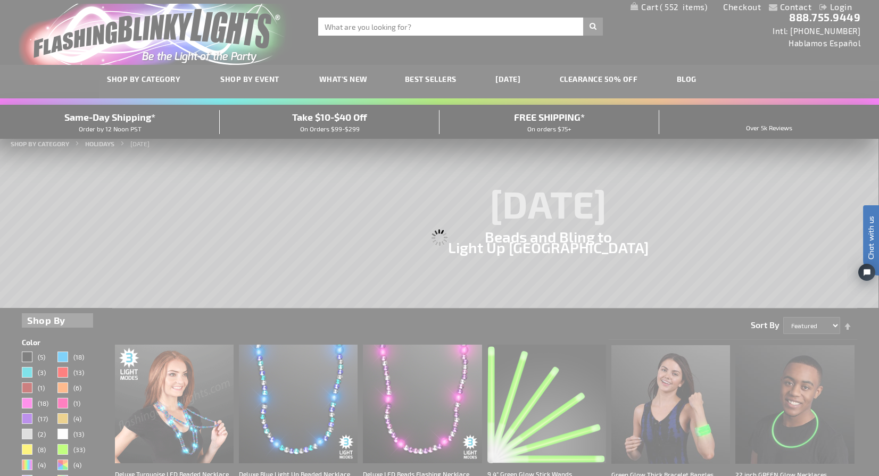
scroll to position [0, 0]
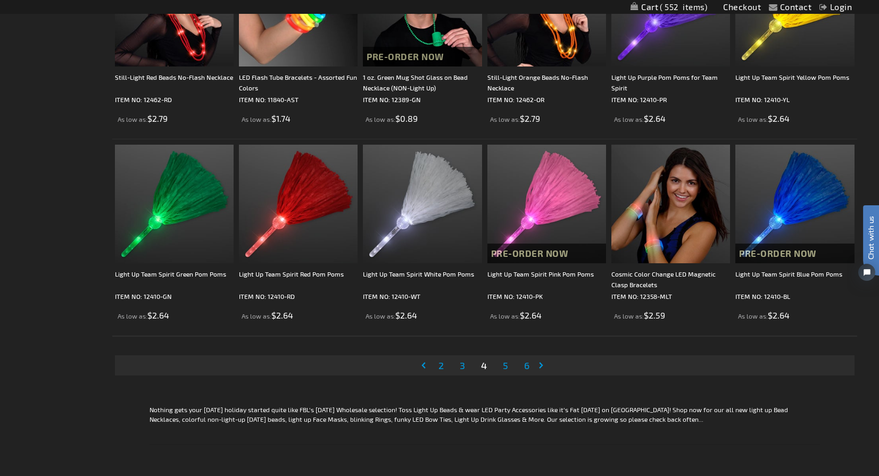
scroll to position [1988, 0]
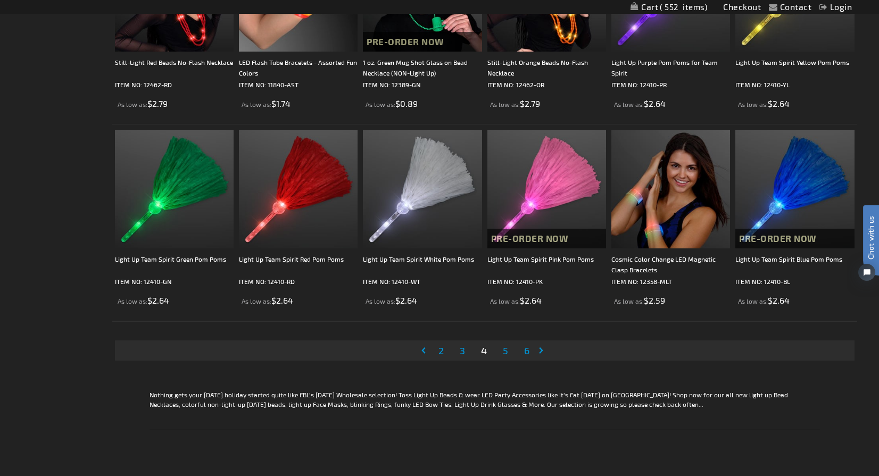
click at [506, 353] on span "5" at bounding box center [505, 351] width 5 height 12
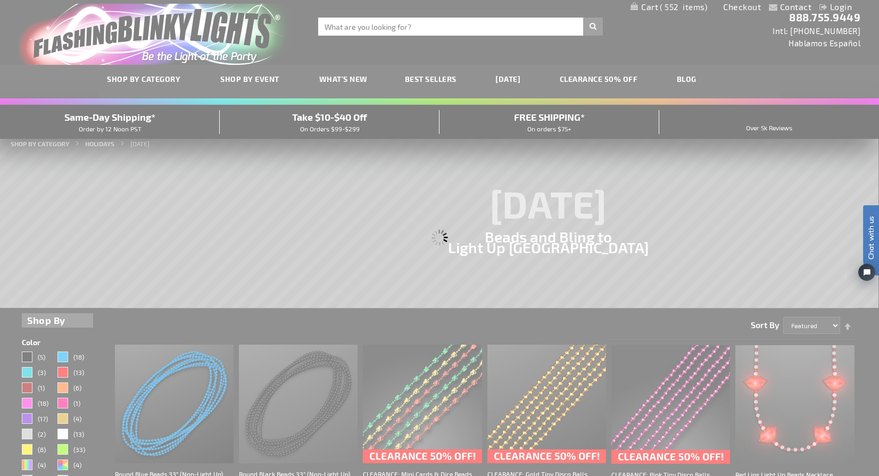
scroll to position [0, 0]
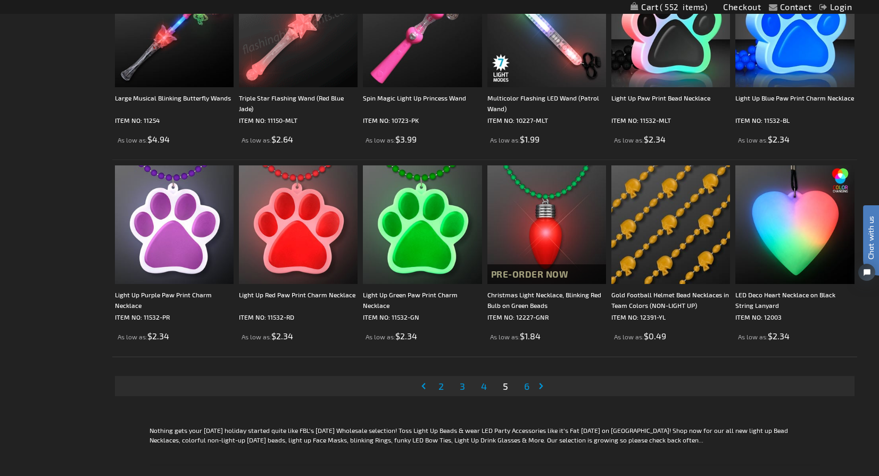
scroll to position [1967, 0]
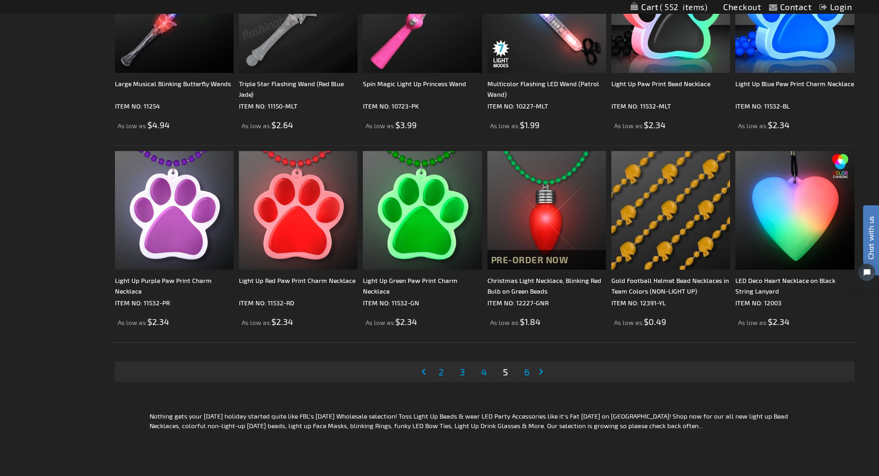
click at [528, 373] on span "6" at bounding box center [526, 372] width 5 height 12
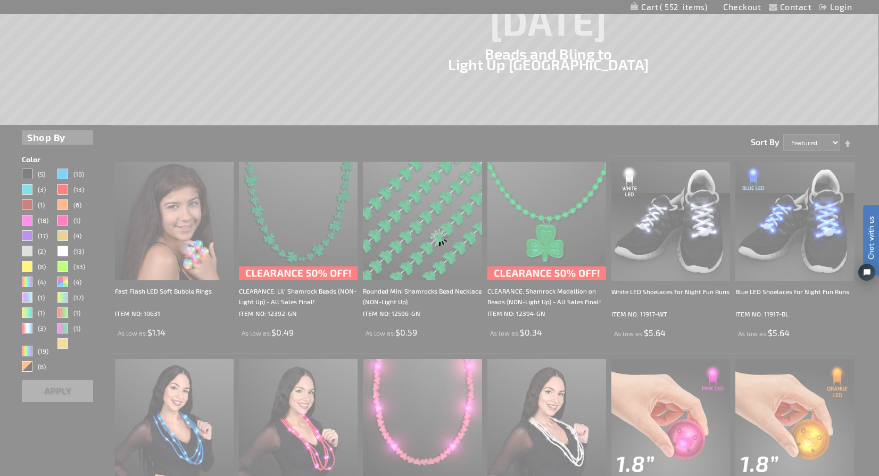
scroll to position [0, 0]
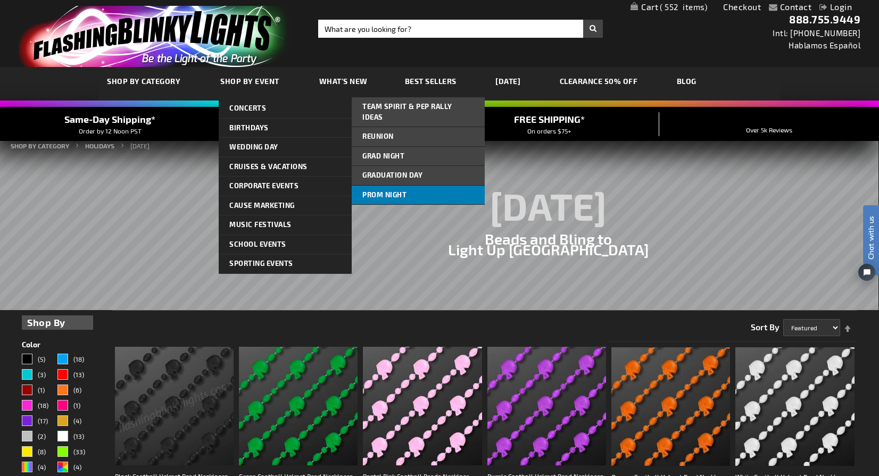
click at [386, 190] on span "Prom Night" at bounding box center [384, 194] width 44 height 9
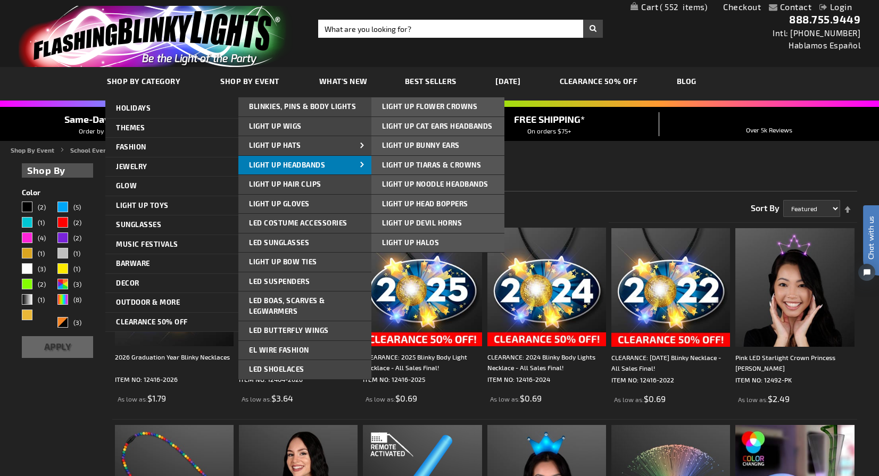
click at [260, 163] on span "Light Up Headbands" at bounding box center [287, 165] width 76 height 9
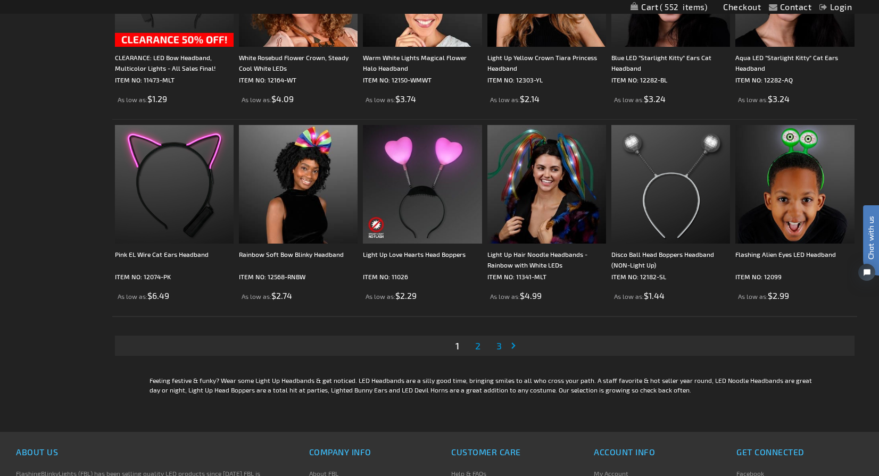
scroll to position [1880, 0]
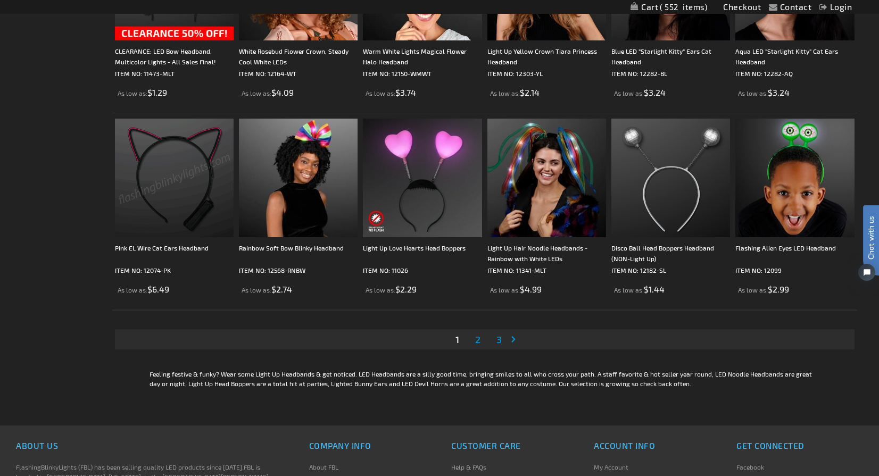
click at [478, 337] on span "2" at bounding box center [477, 339] width 5 height 12
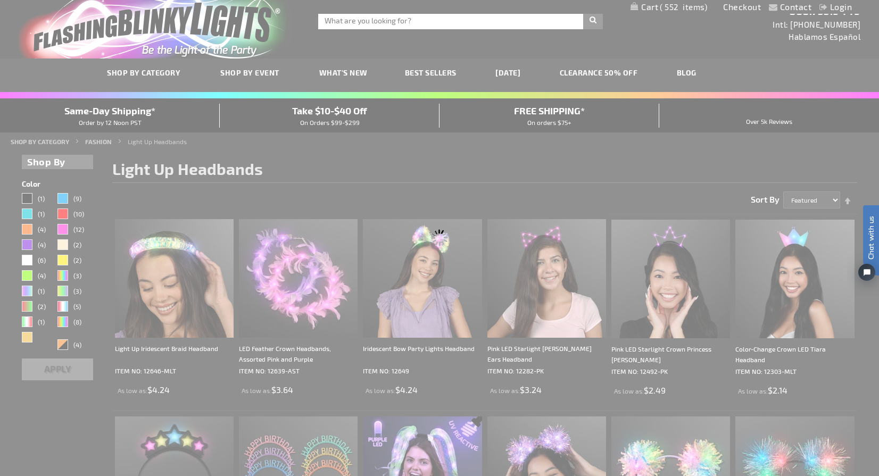
scroll to position [0, 0]
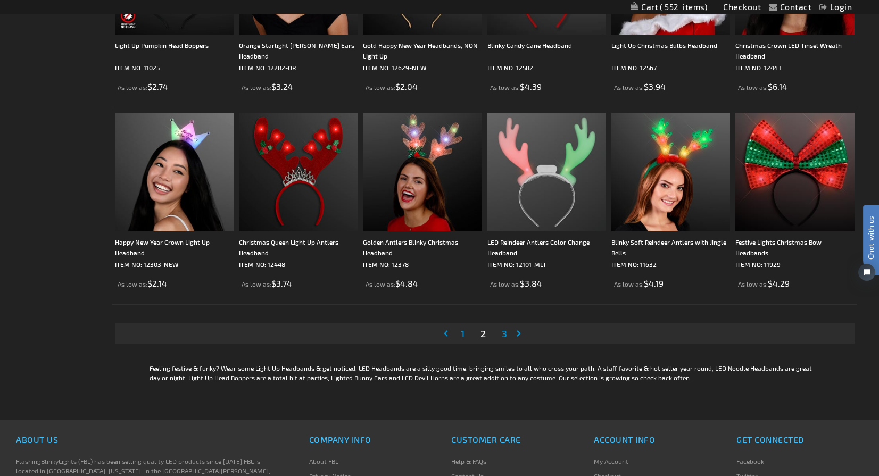
scroll to position [1885, 0]
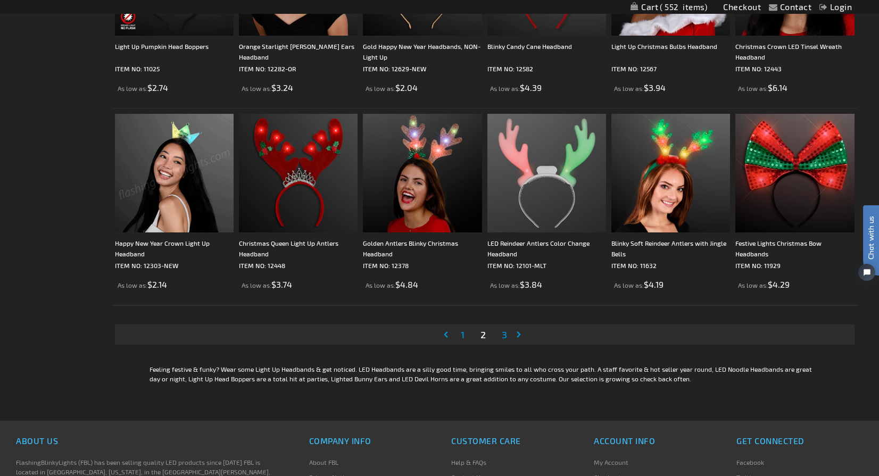
click at [504, 333] on span "3" at bounding box center [503, 335] width 5 height 12
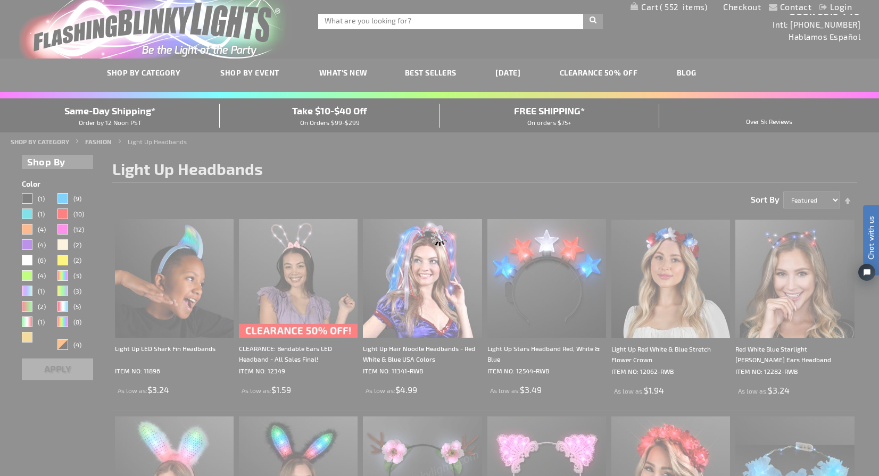
scroll to position [0, 0]
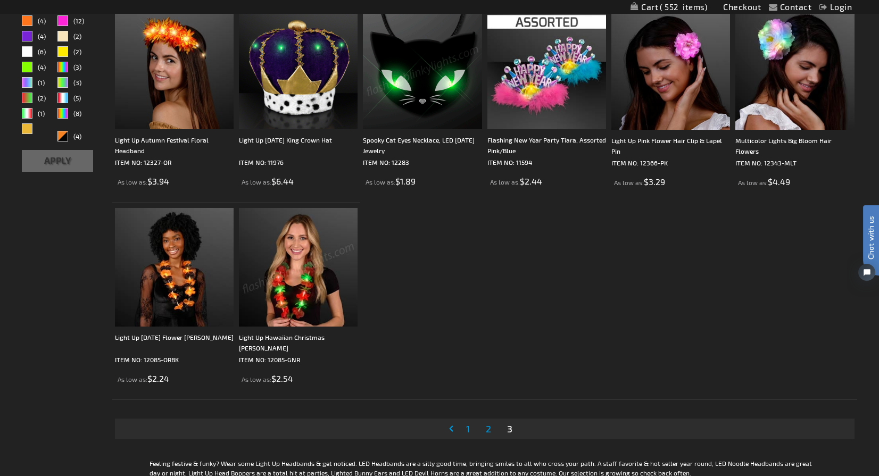
scroll to position [218, 0]
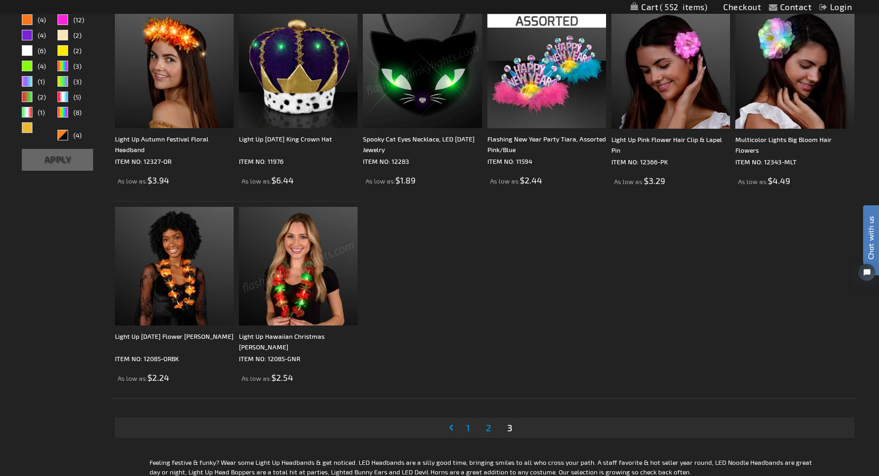
click at [466, 429] on span "1" at bounding box center [468, 428] width 4 height 12
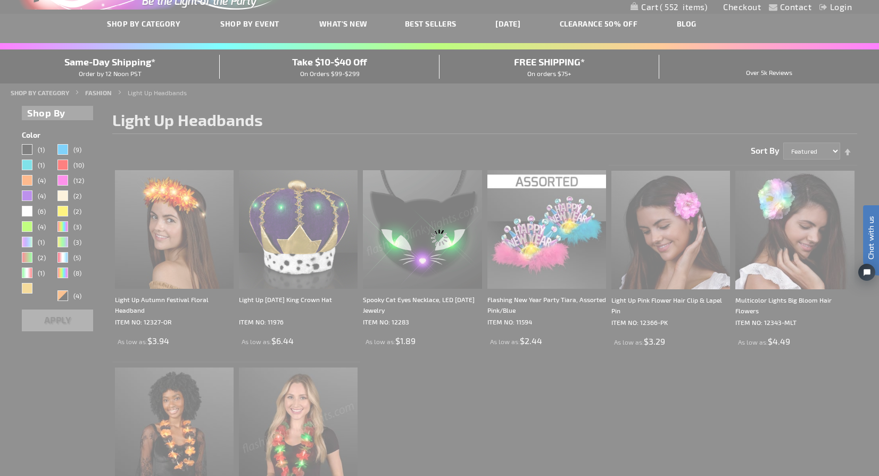
scroll to position [0, 0]
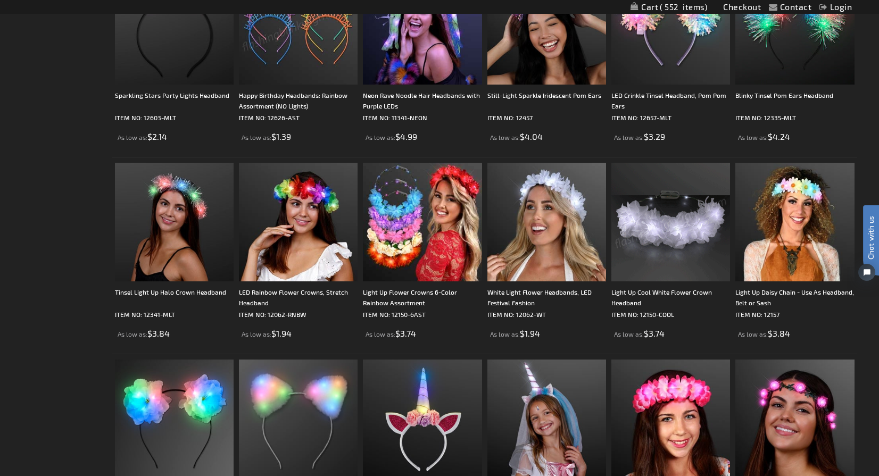
scroll to position [460, 0]
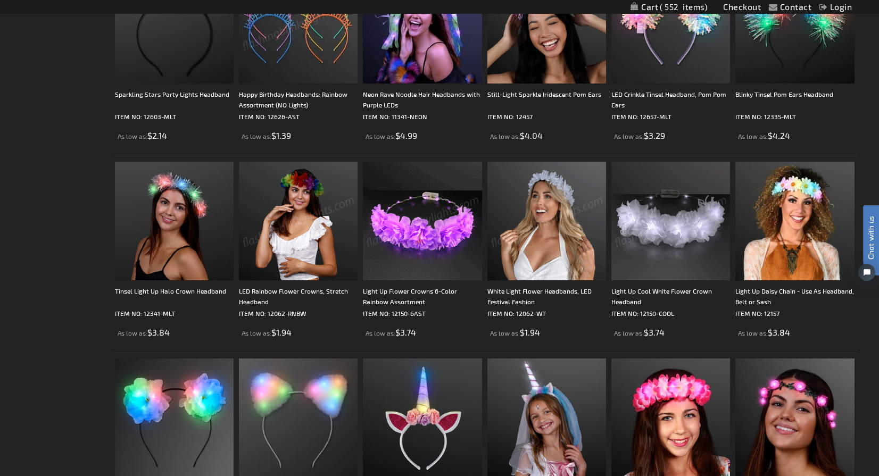
click at [557, 218] on img at bounding box center [546, 221] width 119 height 119
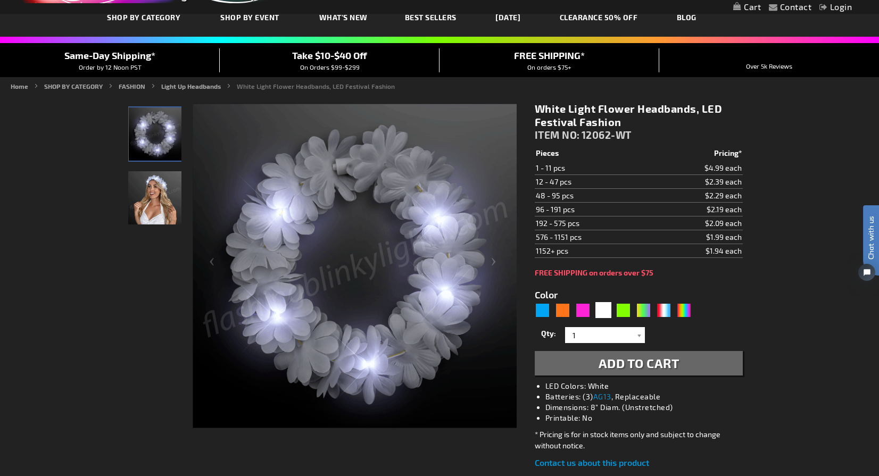
scroll to position [68, 0]
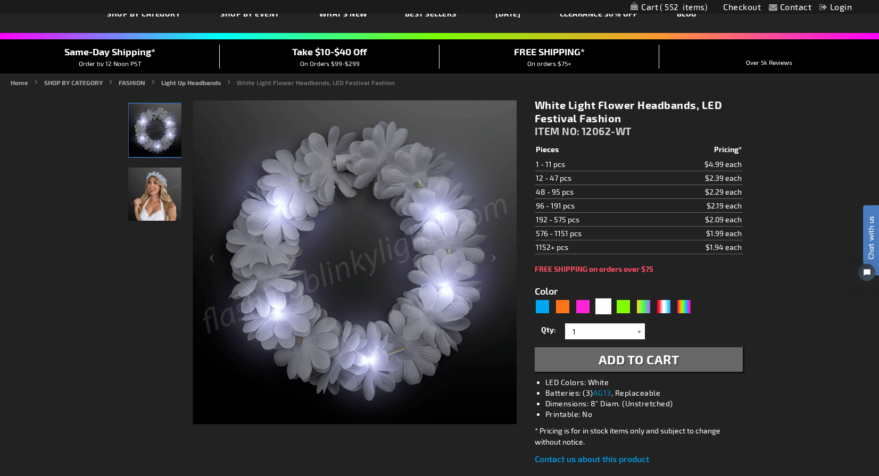
click at [640, 332] on div at bounding box center [639, 331] width 11 height 16
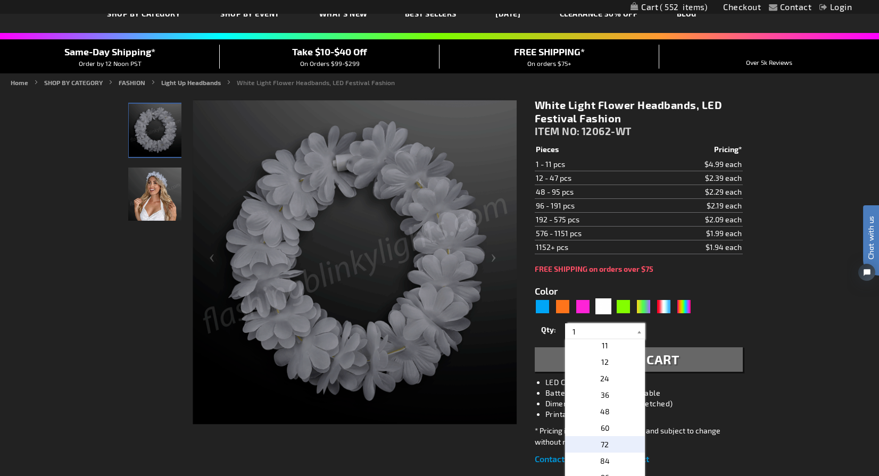
scroll to position [168, 0]
click at [601, 409] on span "48" at bounding box center [605, 410] width 10 height 9
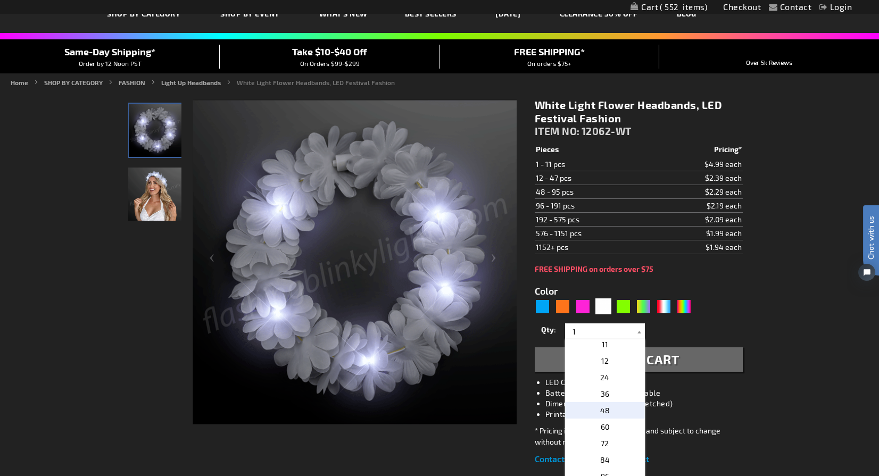
type input "48"
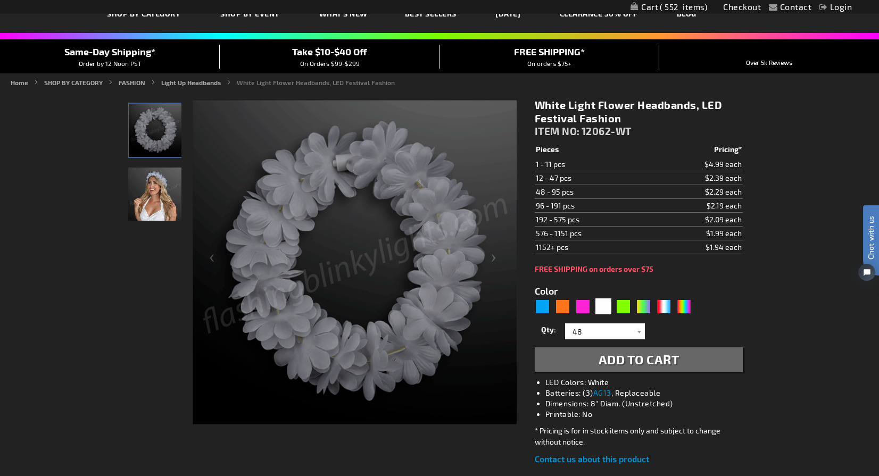
click at [628, 361] on span "Add to Cart" at bounding box center [638, 359] width 81 height 15
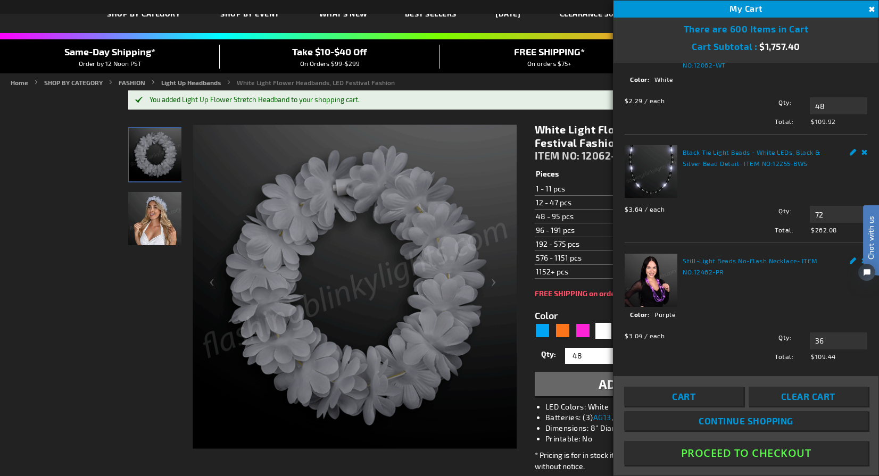
scroll to position [0, 0]
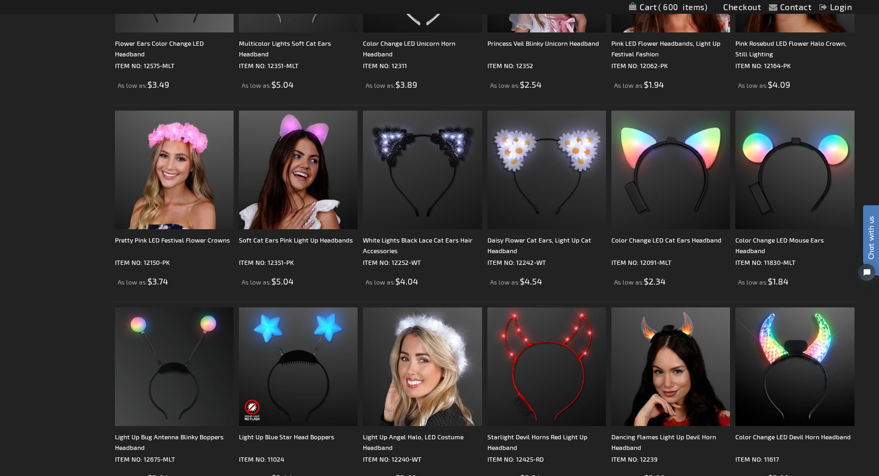
scroll to position [904, 0]
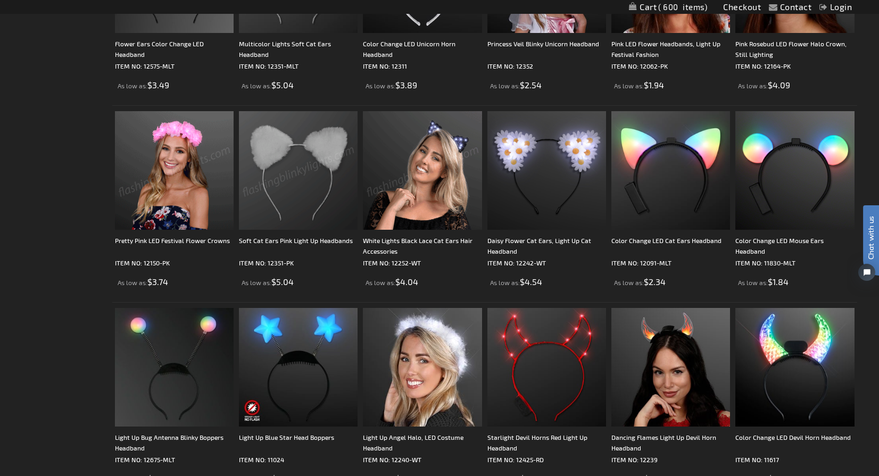
click at [402, 161] on img at bounding box center [422, 170] width 119 height 119
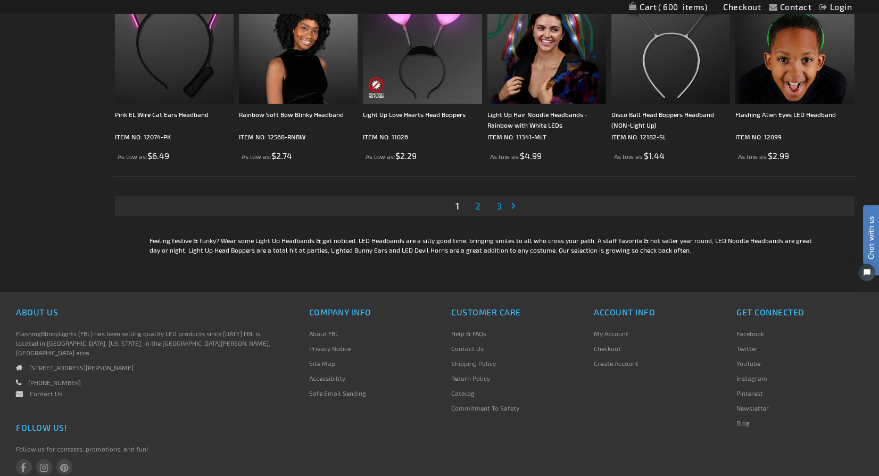
scroll to position [2018, 0]
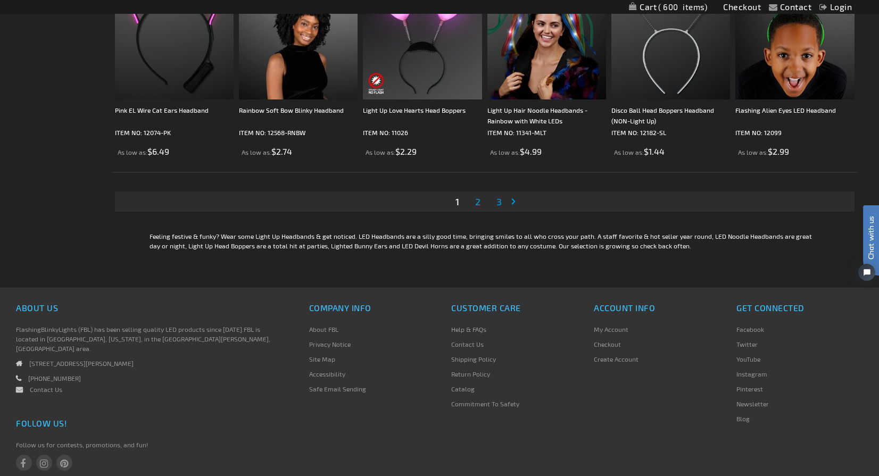
click at [480, 201] on span "2" at bounding box center [477, 202] width 5 height 12
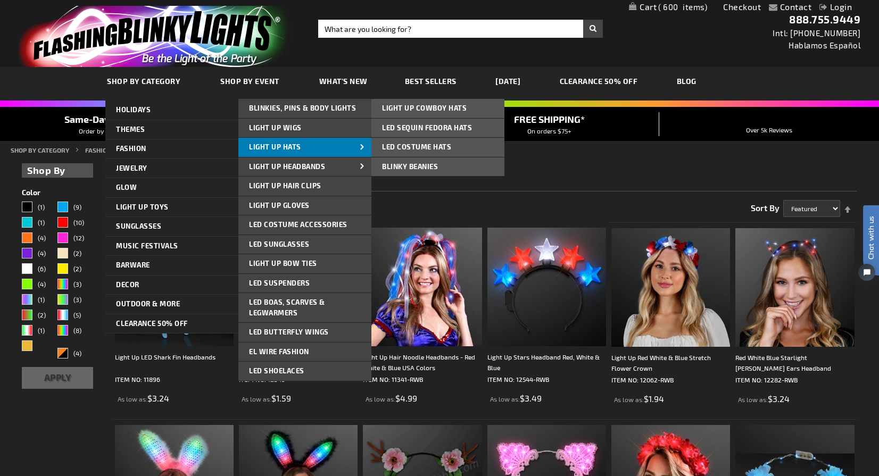
click at [288, 143] on span "Light Up Hats" at bounding box center [275, 147] width 52 height 9
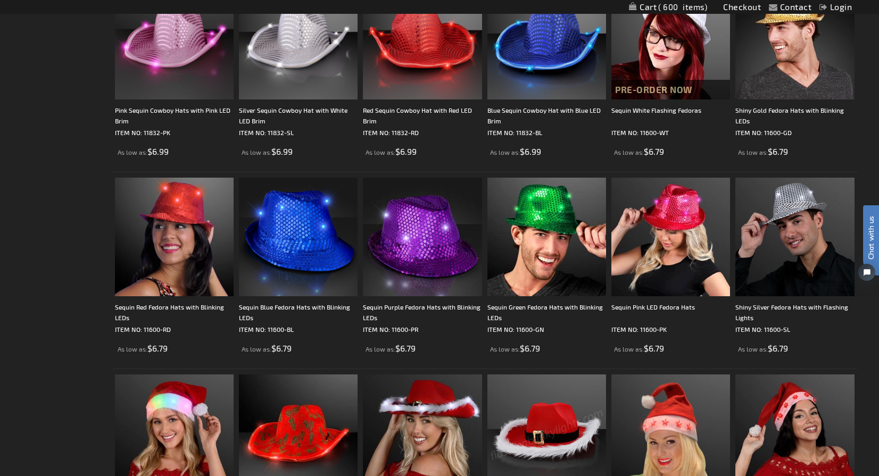
scroll to position [1415, 0]
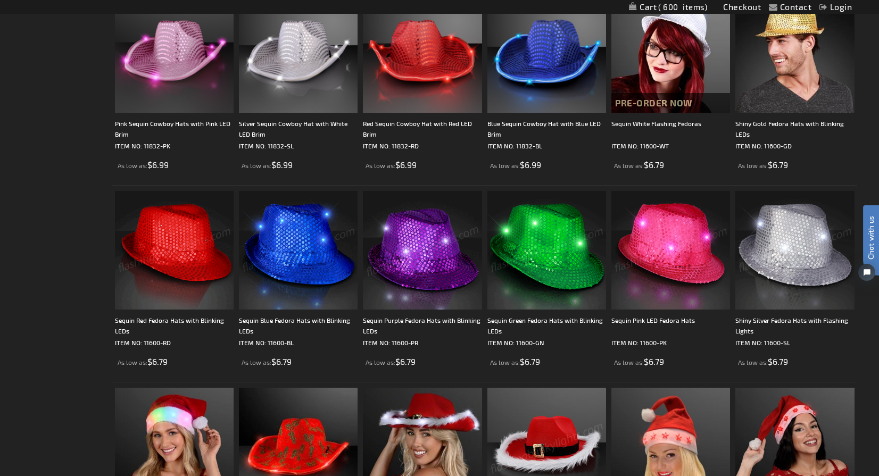
click at [822, 258] on img at bounding box center [794, 250] width 119 height 119
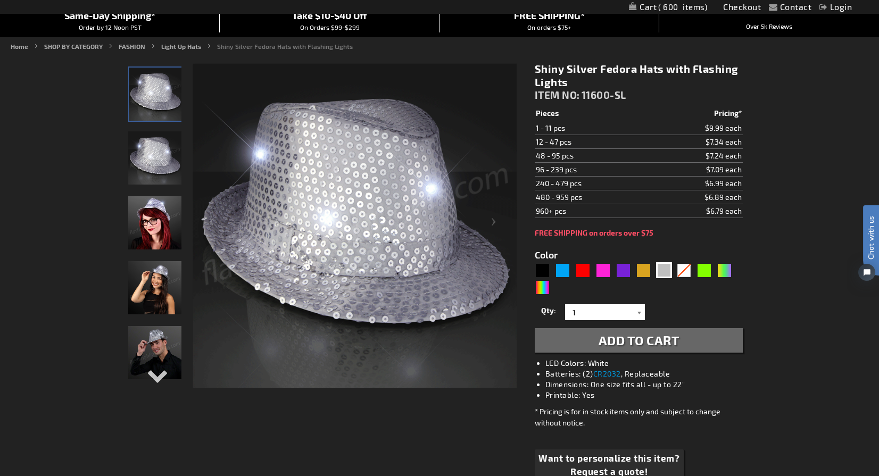
click at [639, 311] on div at bounding box center [639, 312] width 11 height 16
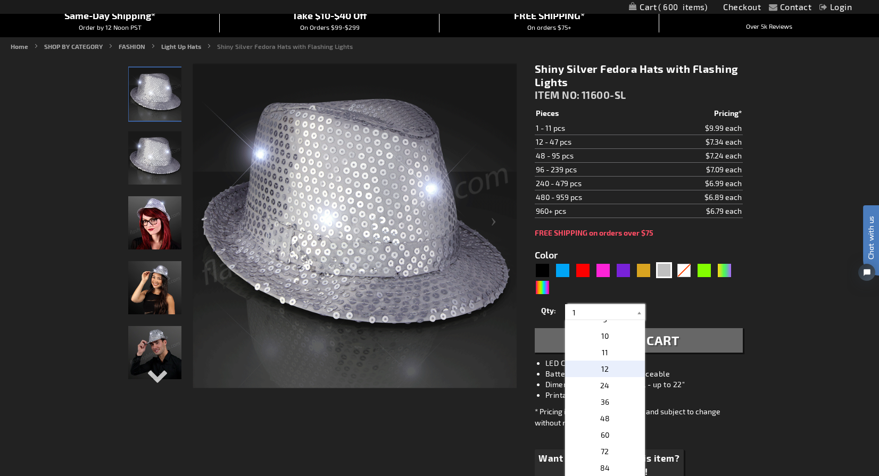
scroll to position [146, 0]
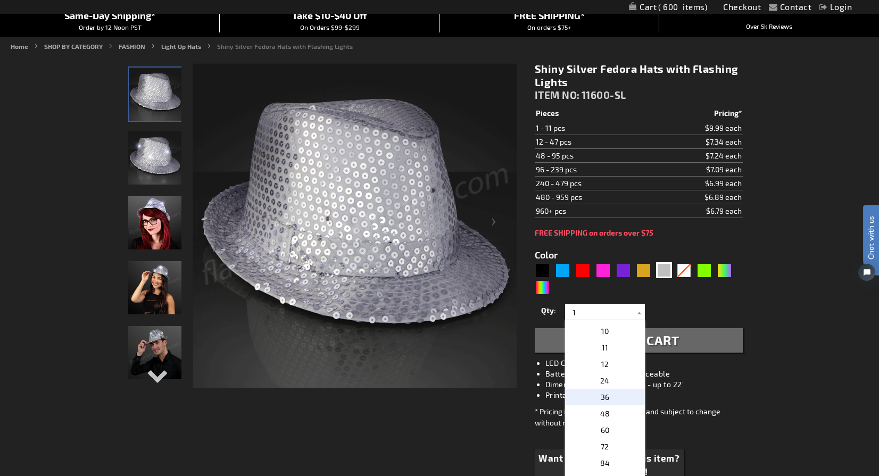
click at [604, 394] on span "36" at bounding box center [604, 396] width 9 height 9
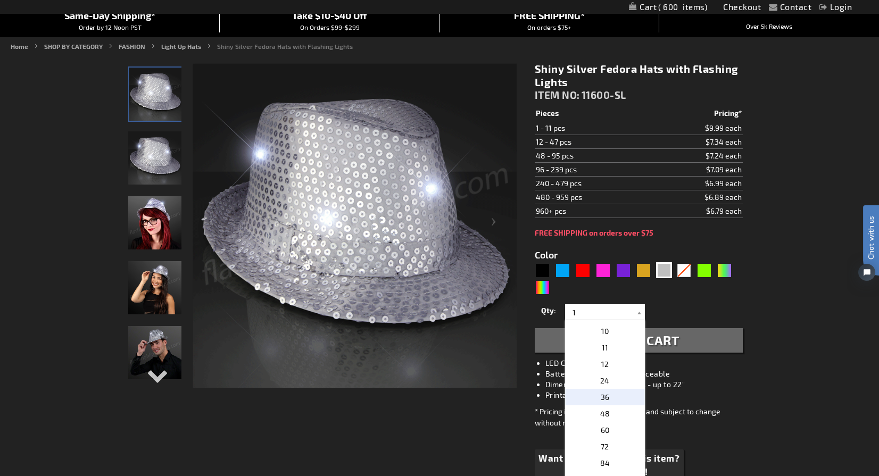
type input "36"
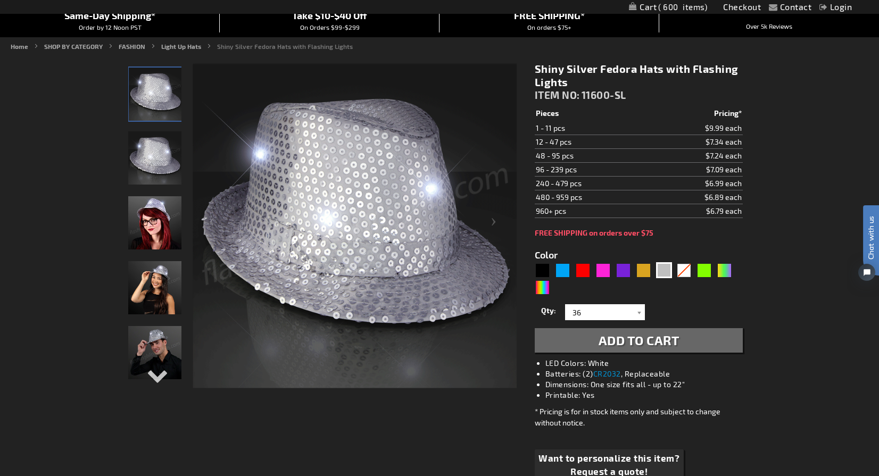
click at [639, 337] on span "Add to Cart" at bounding box center [638, 339] width 81 height 15
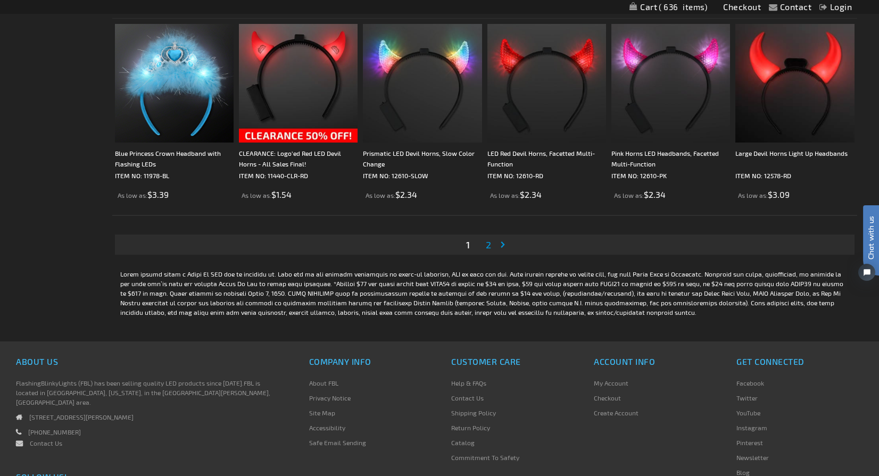
scroll to position [1976, 0]
click at [490, 247] on span "2" at bounding box center [488, 244] width 5 height 12
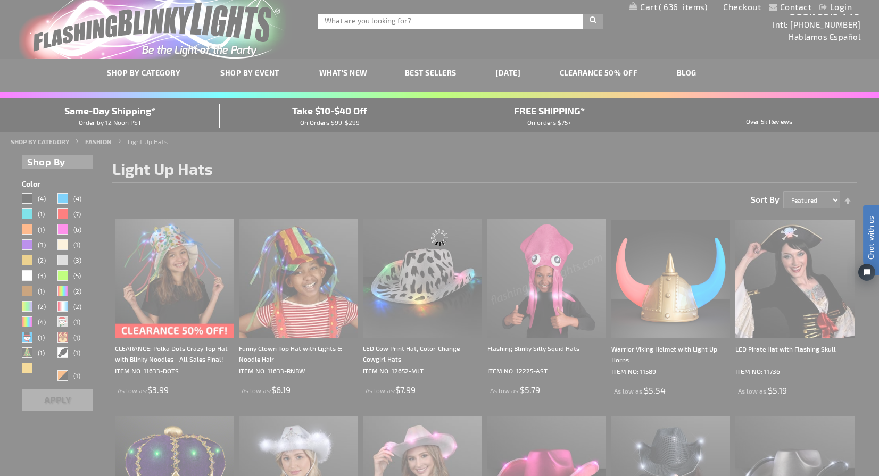
scroll to position [0, 0]
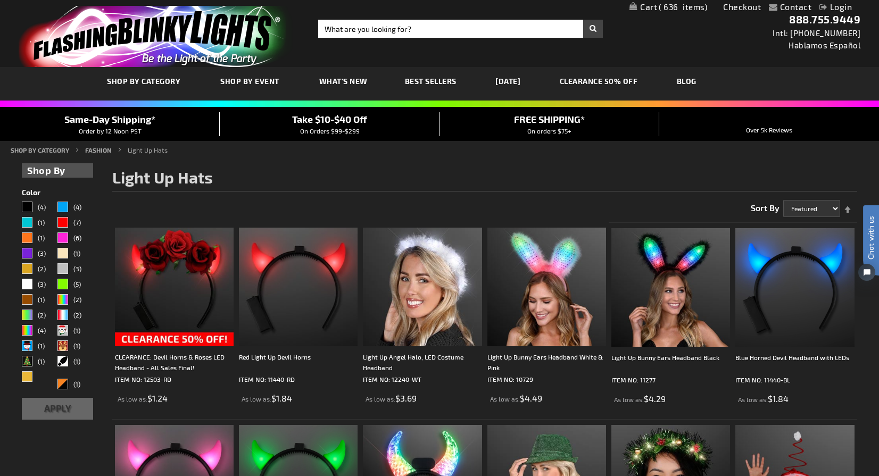
click at [644, 4] on link "My Cart 636 636 items" at bounding box center [668, 7] width 78 height 10
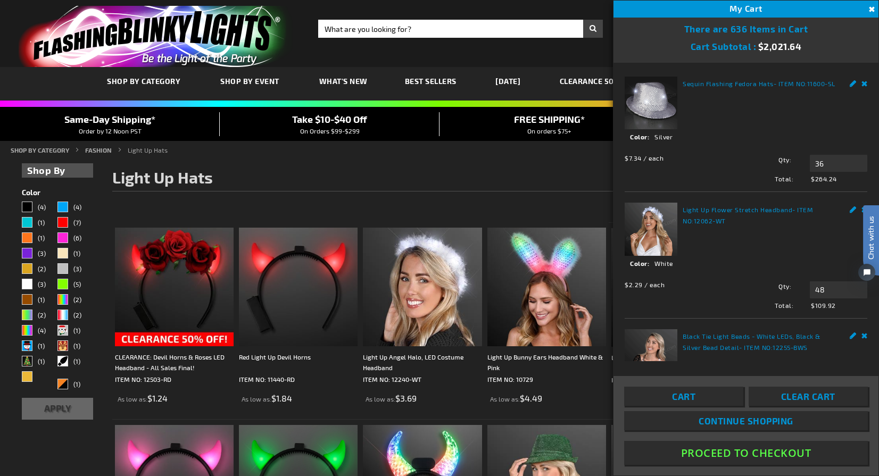
click at [687, 395] on span "Cart" at bounding box center [683, 396] width 23 height 11
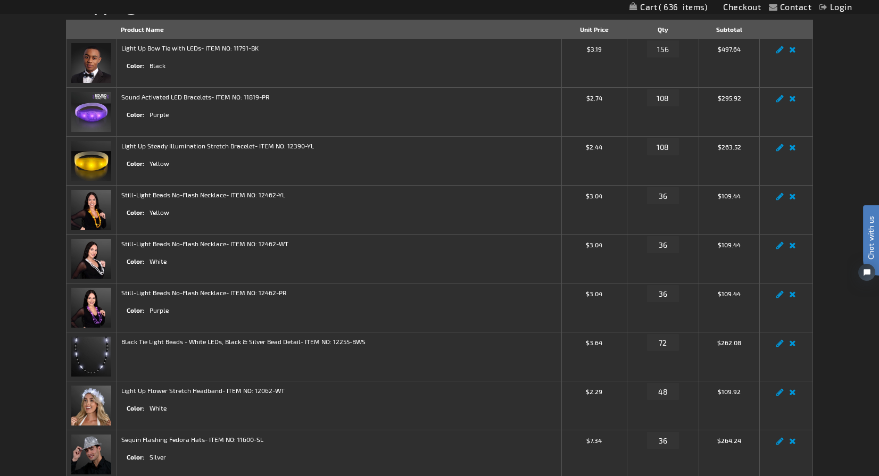
scroll to position [154, 0]
click at [793, 248] on link "Remove item" at bounding box center [792, 248] width 12 height 0
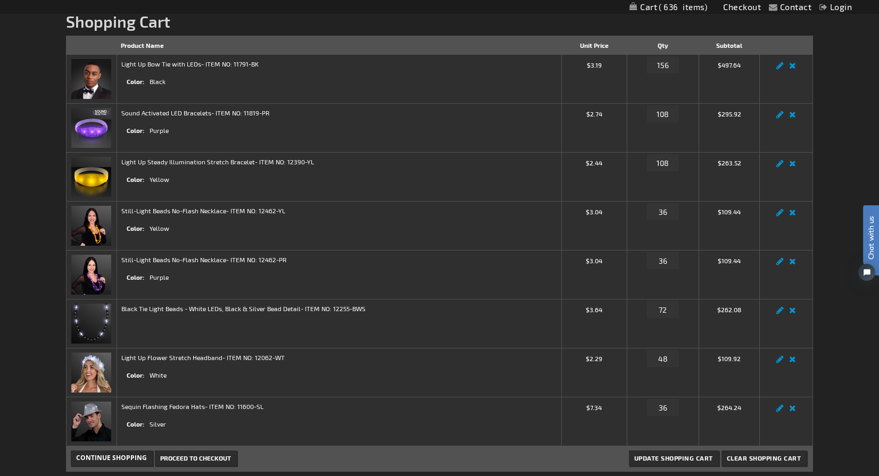
scroll to position [166, 0]
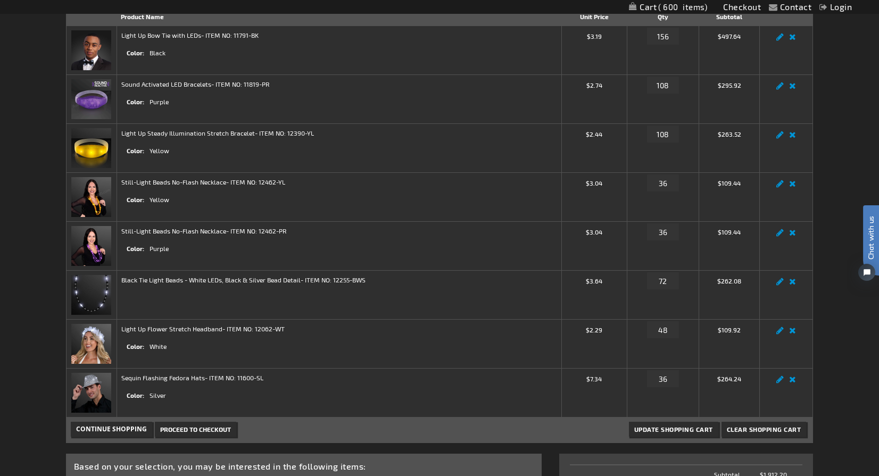
click at [23, 88] on div "Contact Compare Products Checkout Login Skip to Content My Cart 600 600 items M…" at bounding box center [439, 381] width 879 height 1095
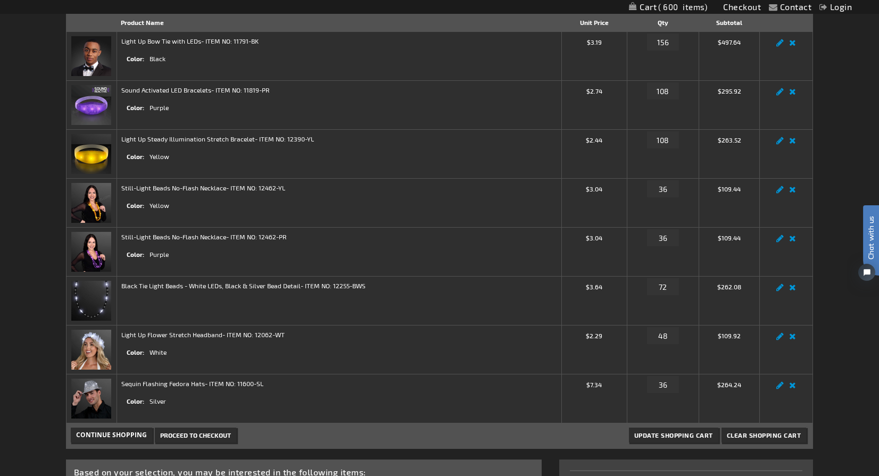
scroll to position [160, 0]
click at [126, 437] on span "Continue Shopping" at bounding box center [111, 435] width 71 height 9
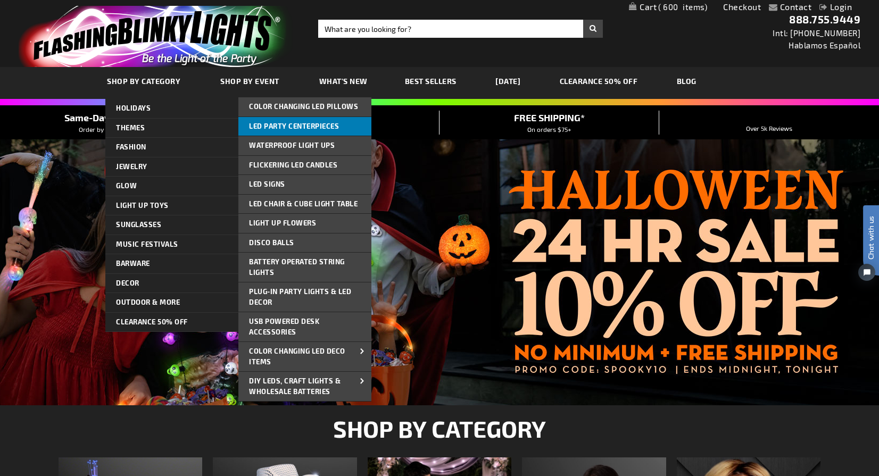
click at [296, 127] on span "LED Party Centerpieces" at bounding box center [294, 126] width 90 height 9
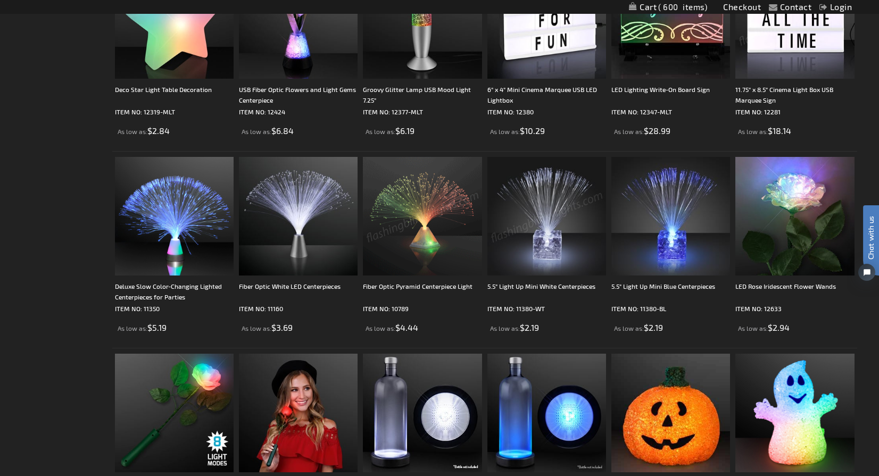
scroll to position [843, 0]
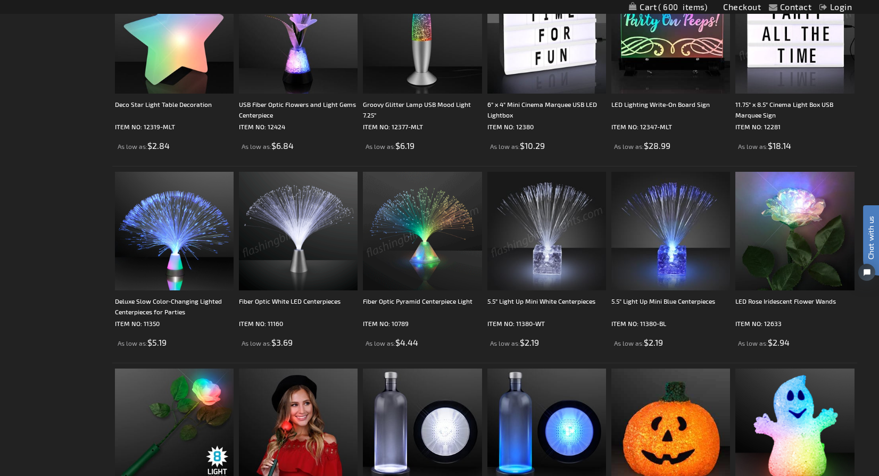
click at [302, 223] on img at bounding box center [298, 231] width 119 height 119
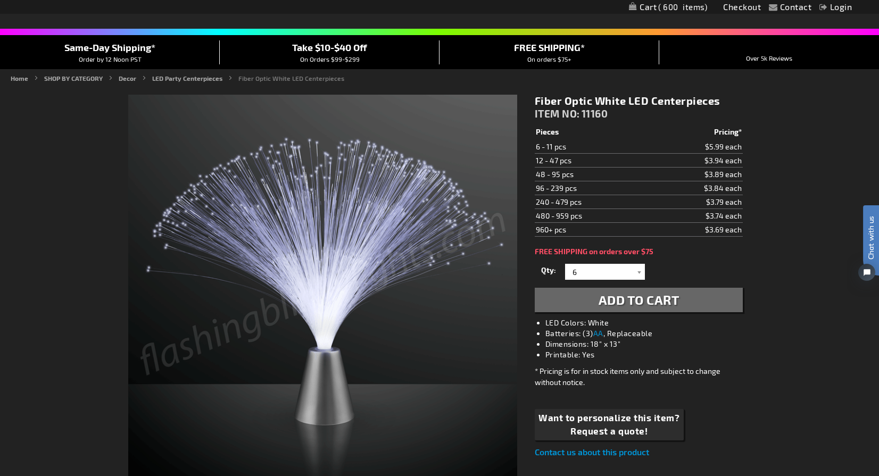
scroll to position [73, 0]
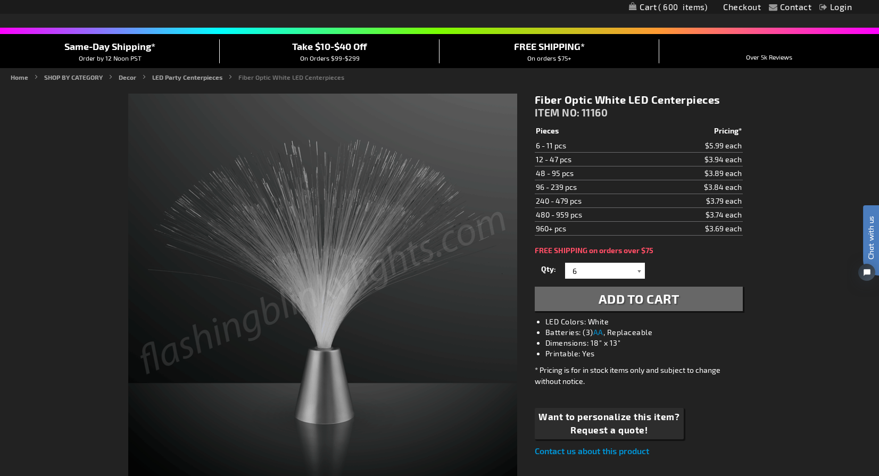
click at [637, 270] on div at bounding box center [639, 271] width 11 height 16
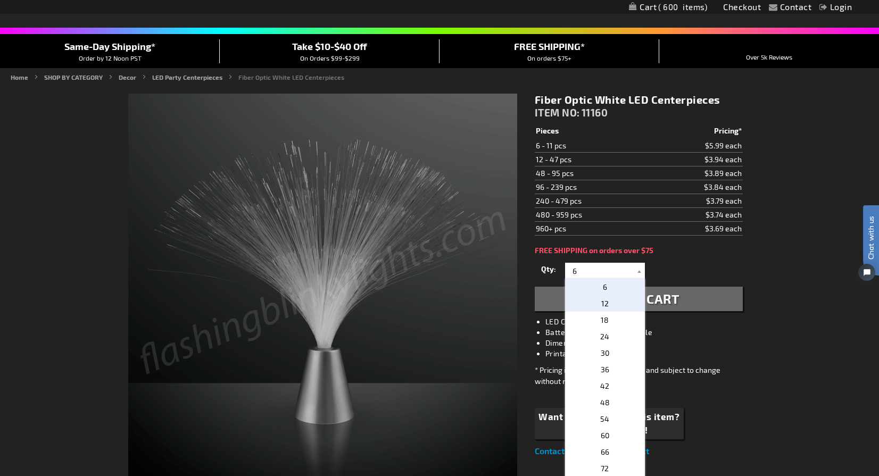
click at [604, 305] on span "12" at bounding box center [604, 303] width 7 height 9
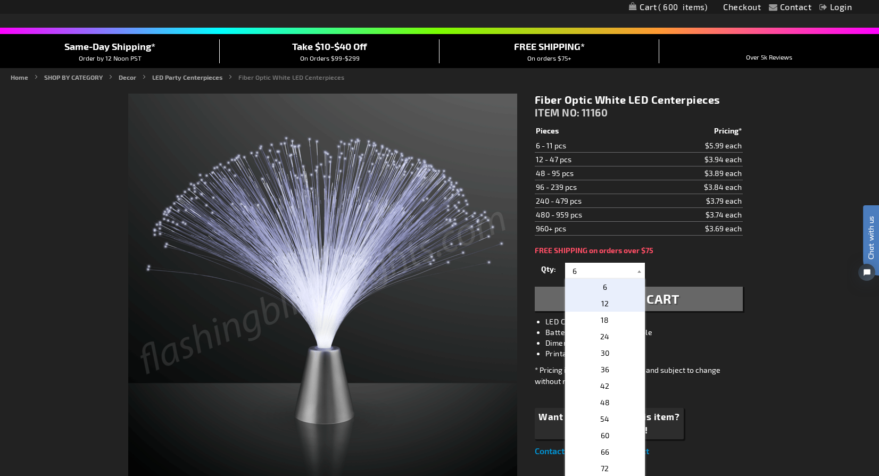
type input "12"
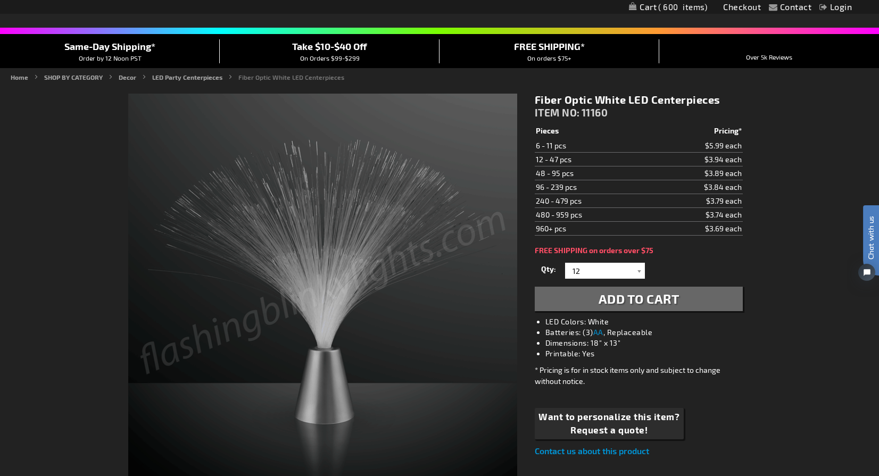
click at [609, 300] on span "Add to Cart" at bounding box center [638, 298] width 81 height 15
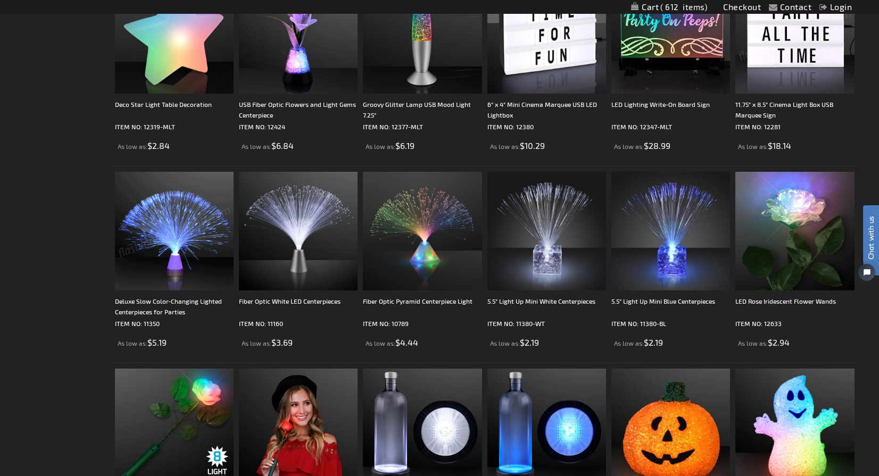
click at [183, 202] on img at bounding box center [174, 231] width 119 height 119
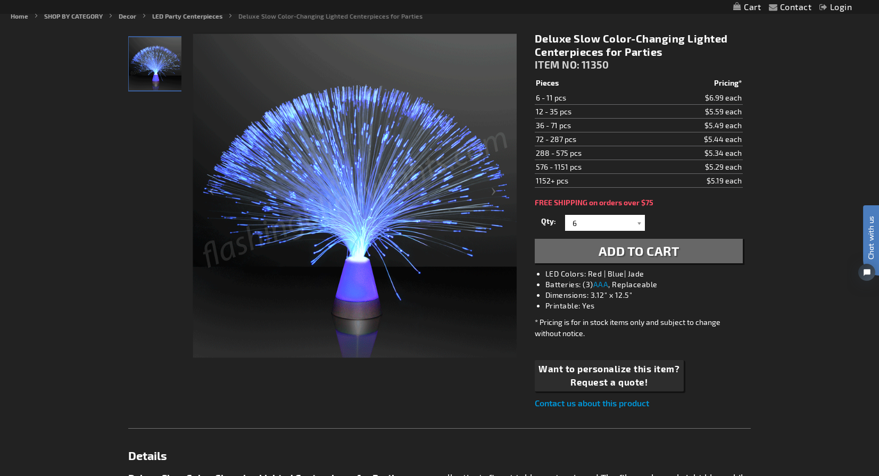
scroll to position [135, 0]
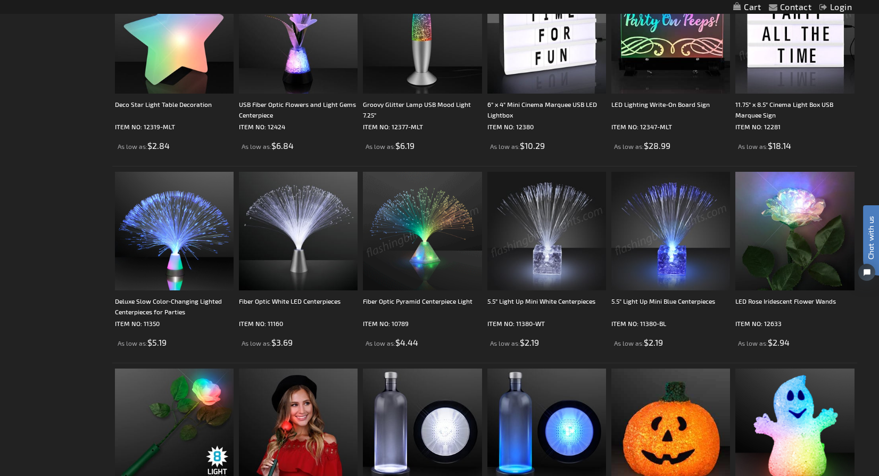
scroll to position [843, 0]
click at [650, 204] on img at bounding box center [670, 231] width 119 height 119
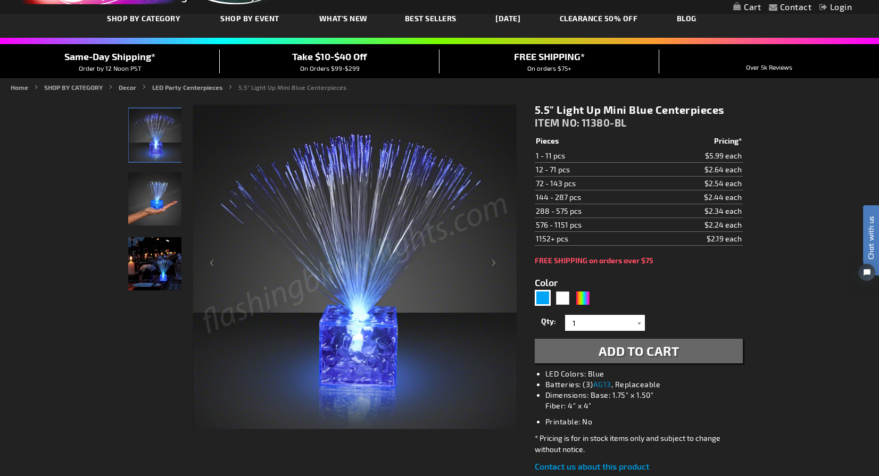
scroll to position [87, 0]
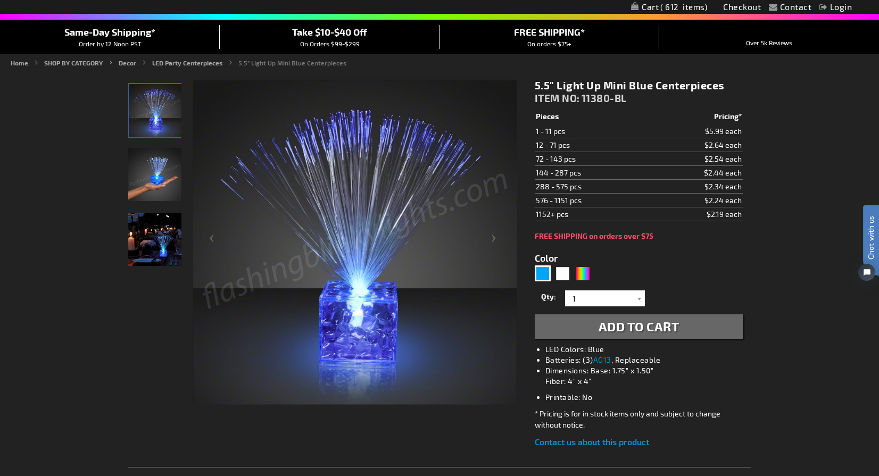
click at [152, 237] on img at bounding box center [154, 239] width 53 height 53
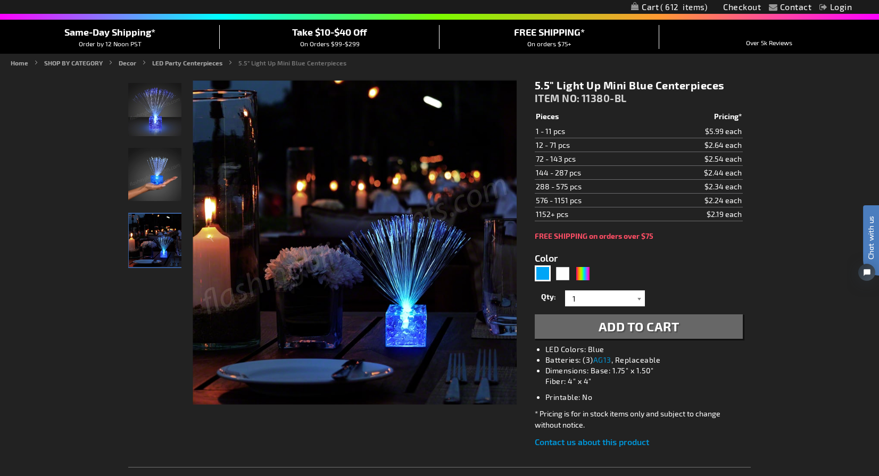
click at [636, 299] on div at bounding box center [639, 298] width 11 height 16
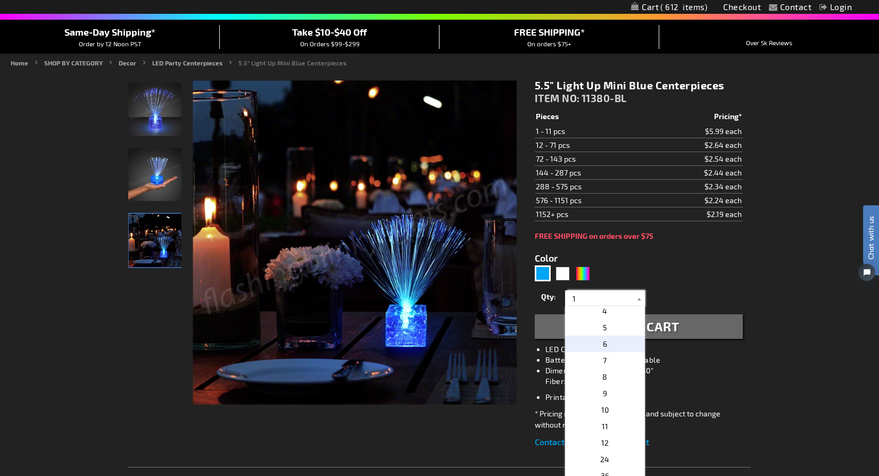
scroll to position [63, 0]
click at [604, 433] on span "12" at bounding box center [604, 433] width 7 height 9
type input "12"
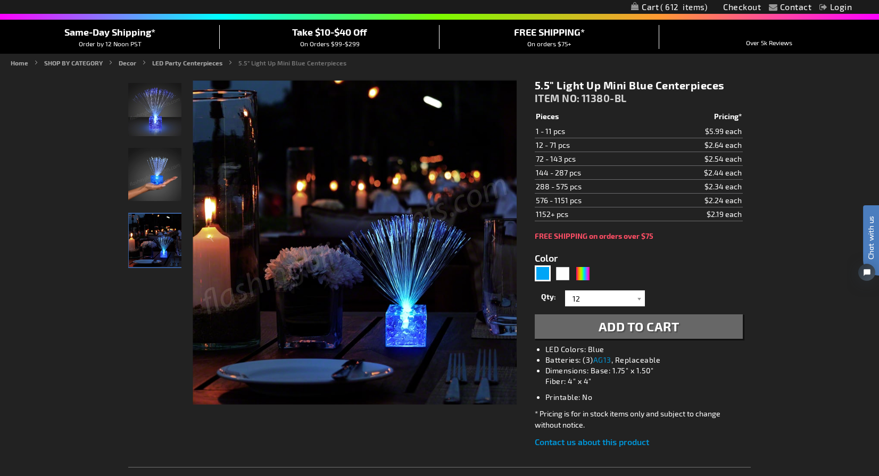
click at [639, 329] on span "Add to Cart" at bounding box center [638, 326] width 81 height 15
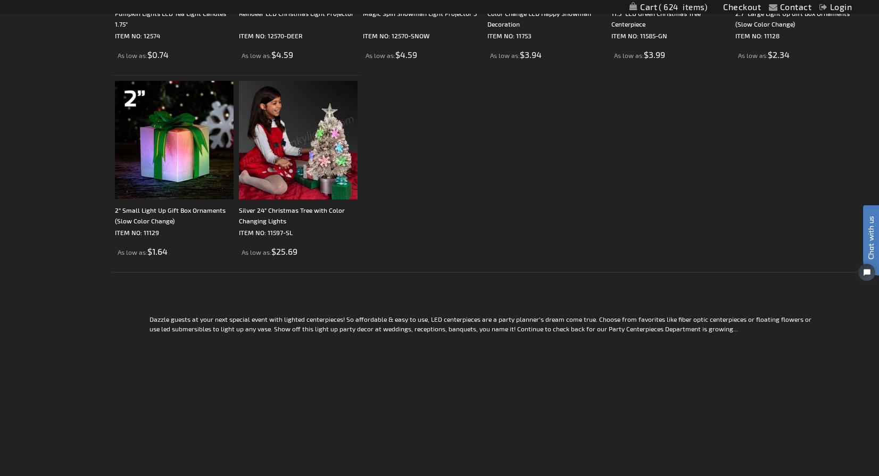
scroll to position [1826, 0]
